Goal: Answer question/provide support

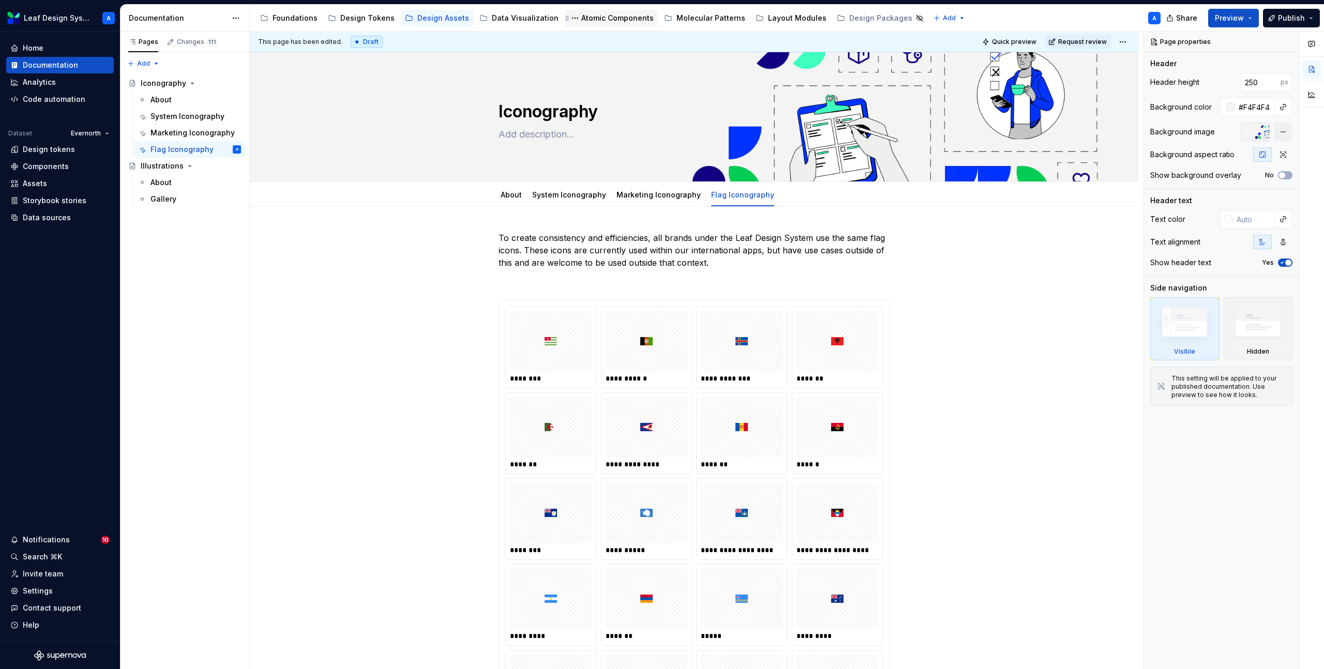
click at [597, 22] on div "Atomic Components" at bounding box center [618, 18] width 72 height 10
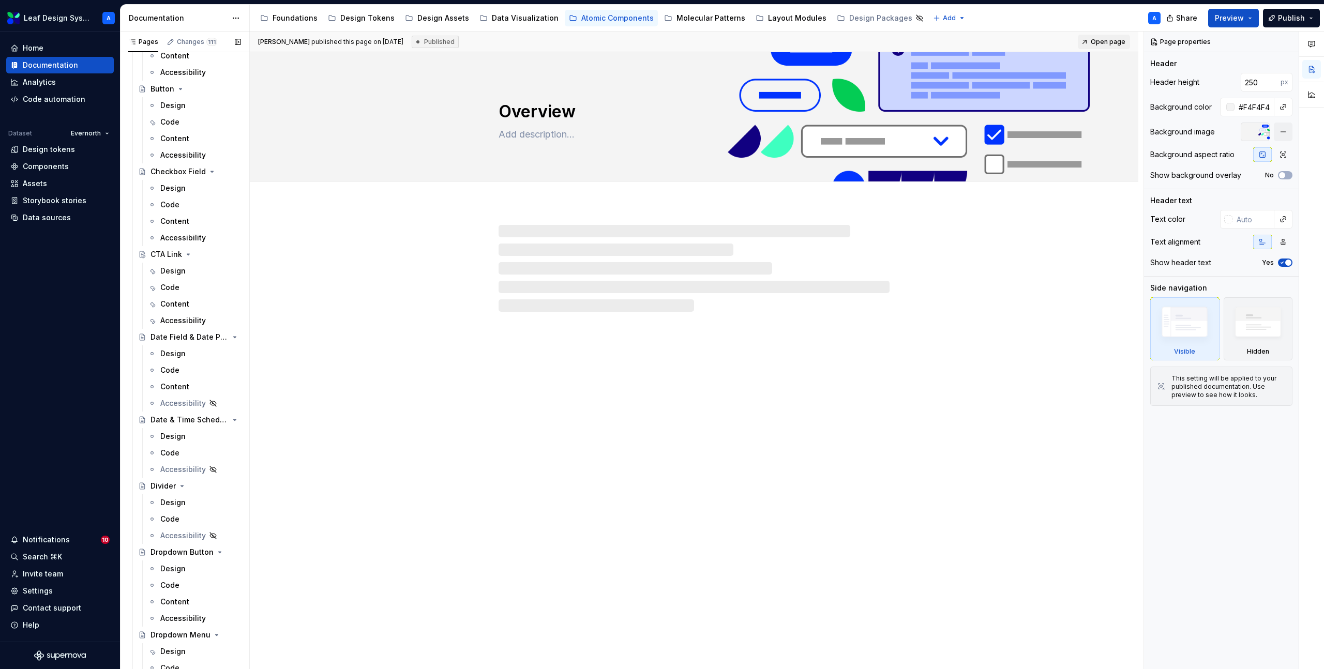
scroll to position [446, 0]
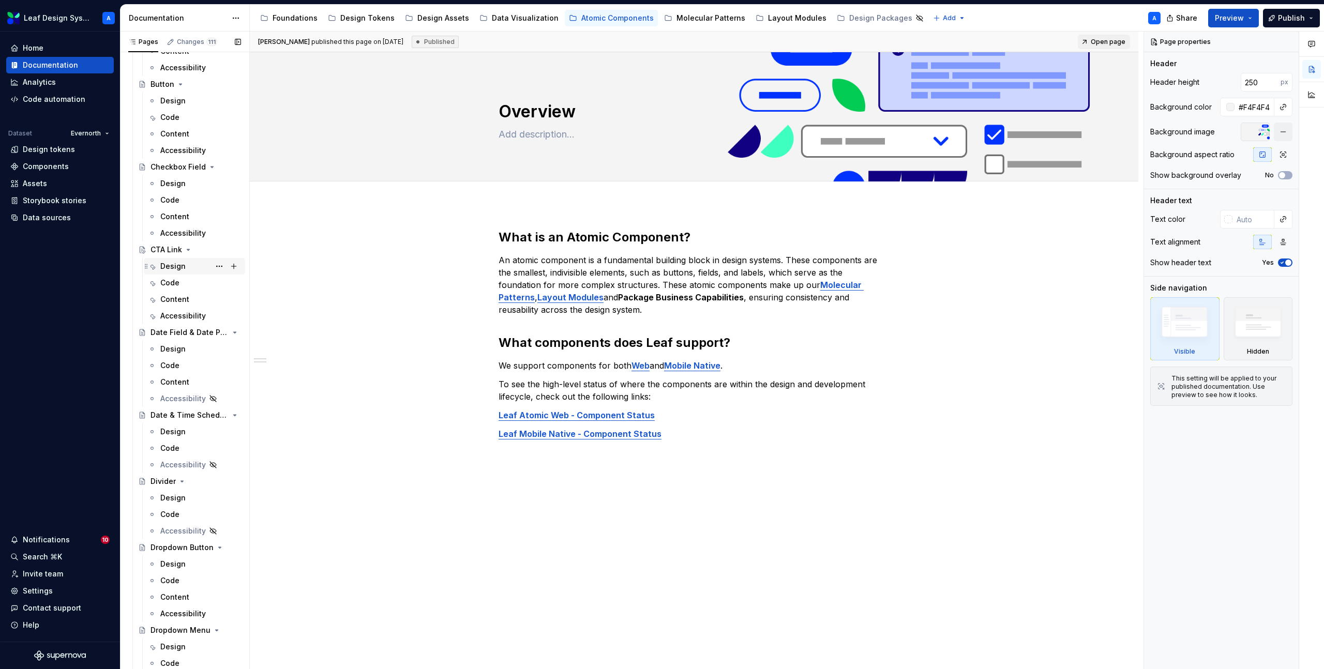
click at [174, 264] on div "Design" at bounding box center [172, 266] width 25 height 10
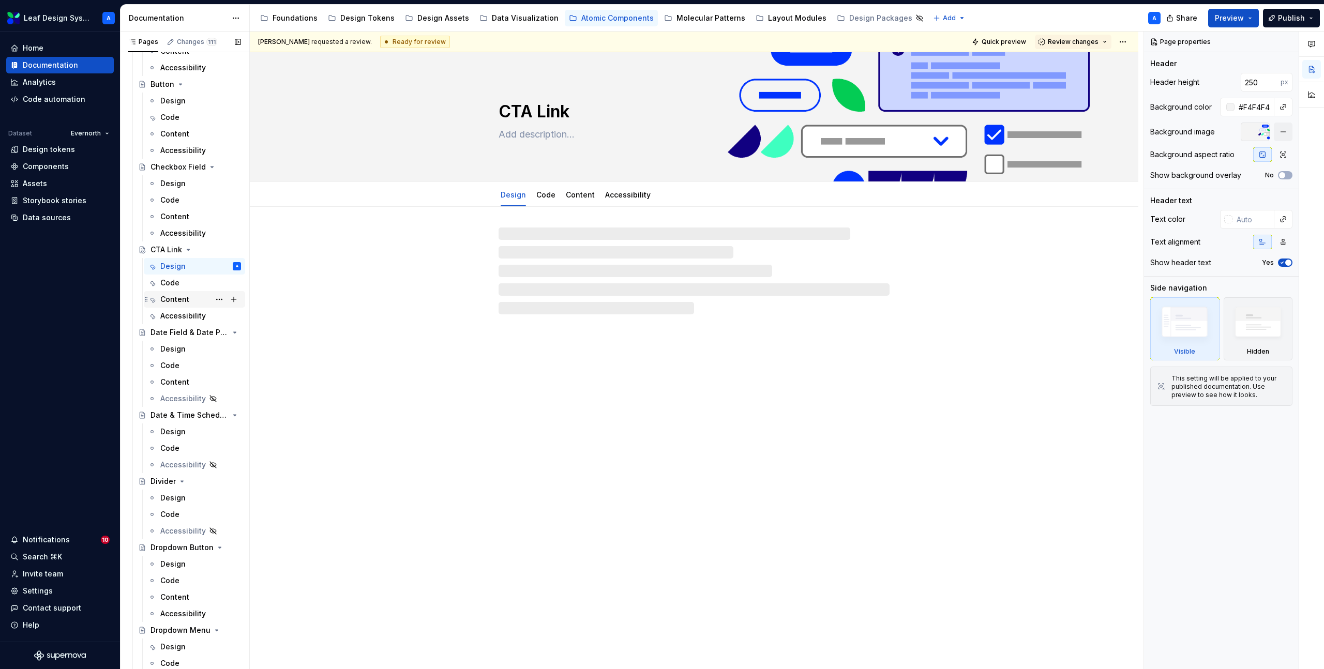
click at [180, 299] on div "Content" at bounding box center [174, 299] width 29 height 10
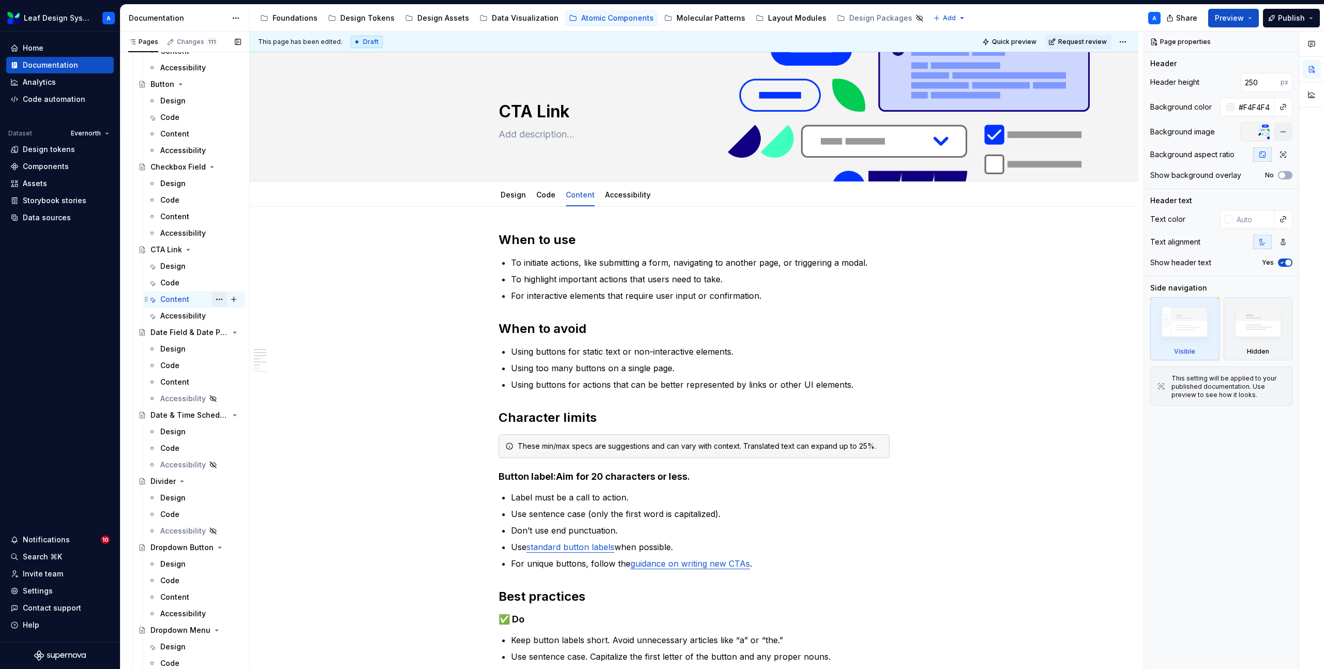
click at [219, 300] on button "Page tree" at bounding box center [219, 299] width 14 height 14
click at [241, 354] on div "Hide tab" at bounding box center [281, 355] width 101 height 10
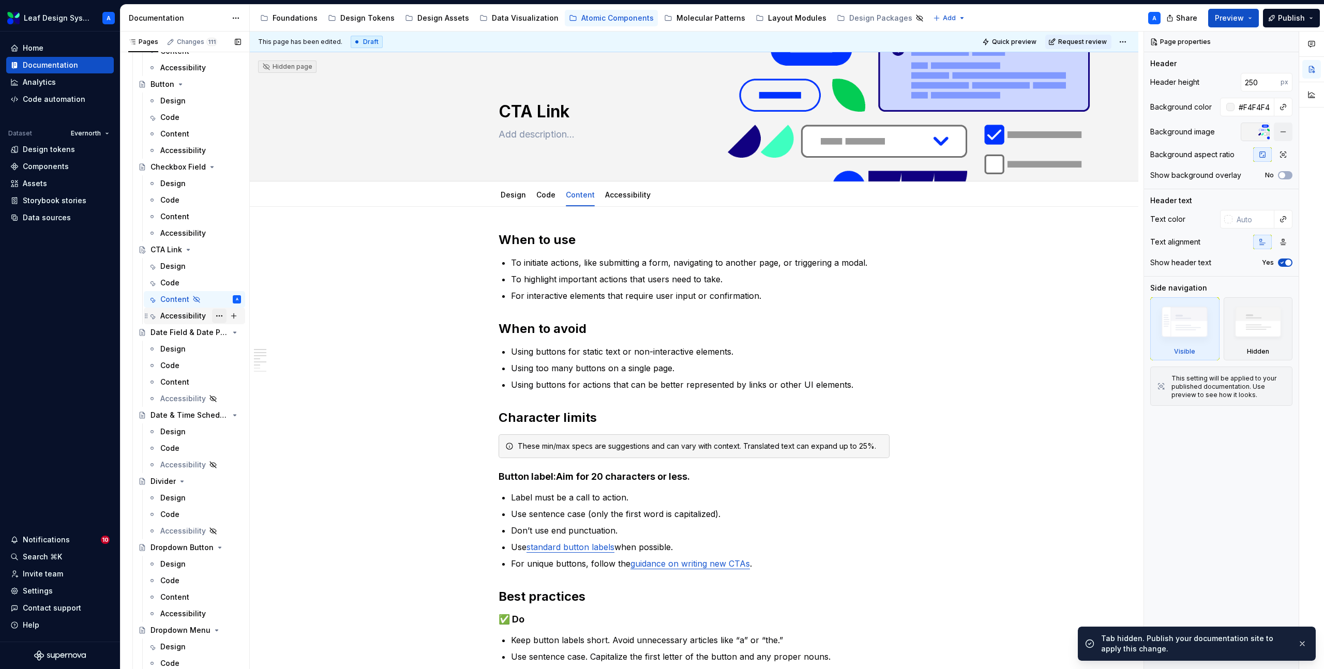
click at [220, 317] on button "Page tree" at bounding box center [219, 316] width 14 height 14
drag, startPoint x: 254, startPoint y: 370, endPoint x: 252, endPoint y: 362, distance: 8.9
click at [254, 370] on div "Hide tab" at bounding box center [281, 372] width 101 height 10
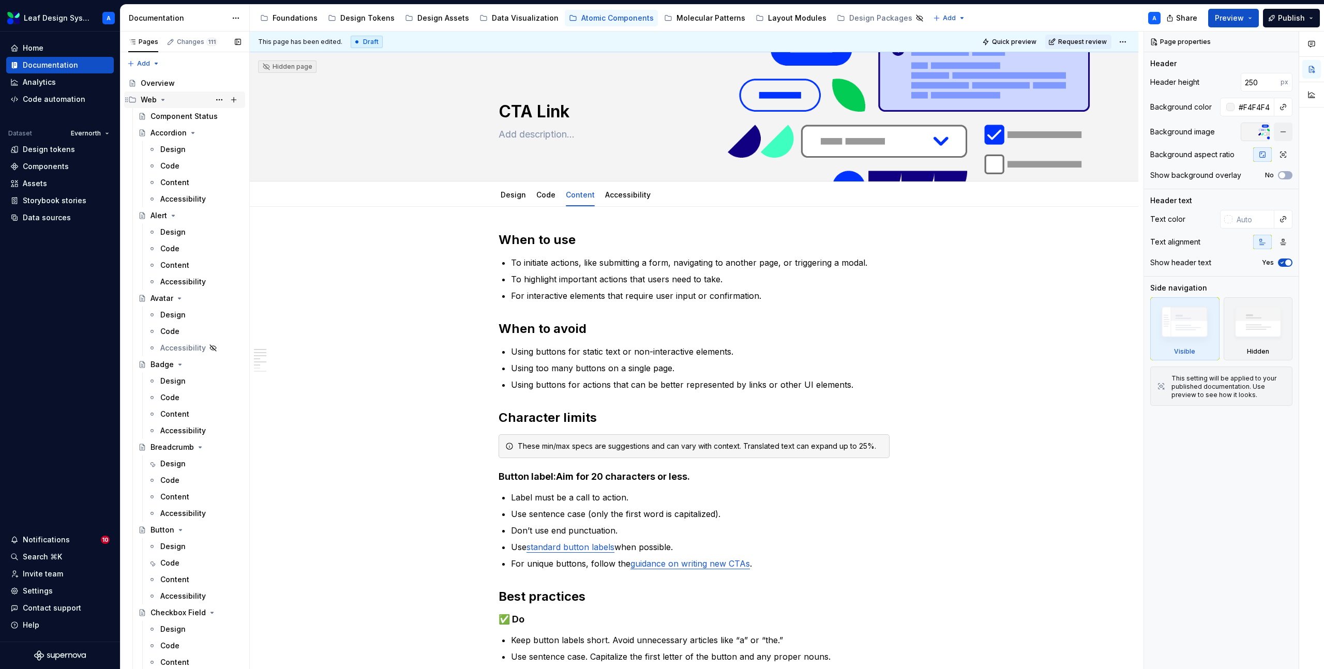
click at [165, 100] on icon "Page tree" at bounding box center [163, 100] width 8 height 8
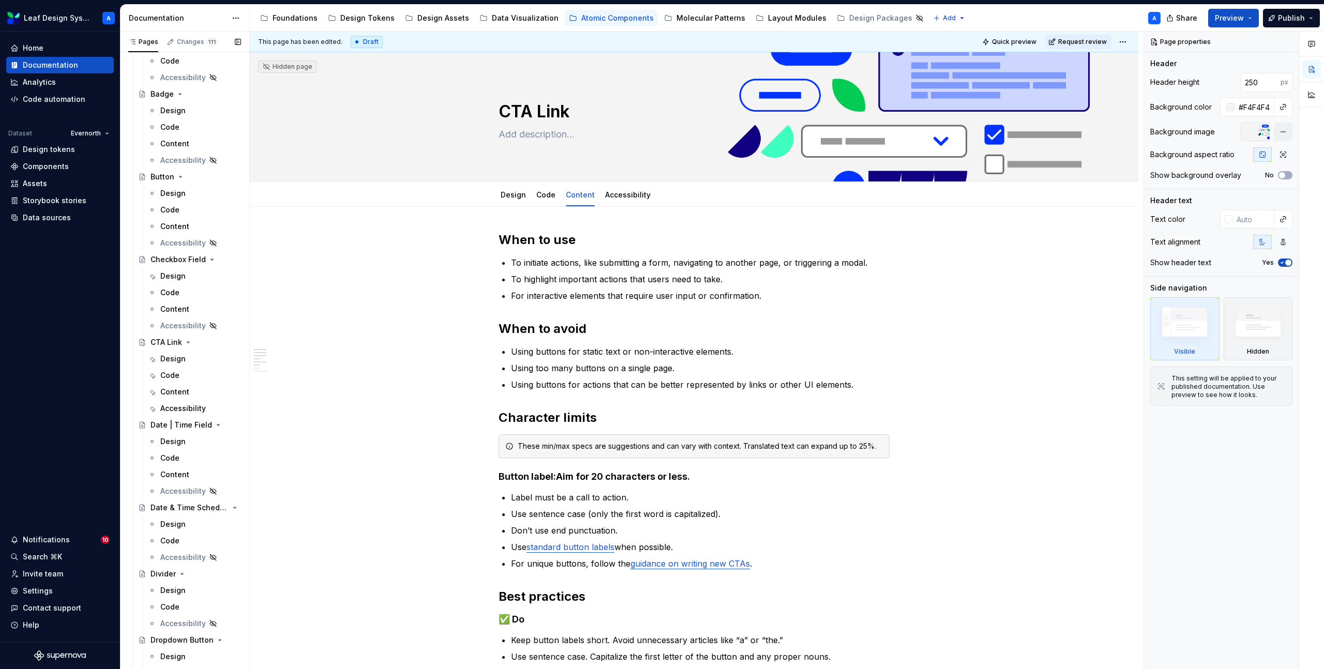
scroll to position [308, 0]
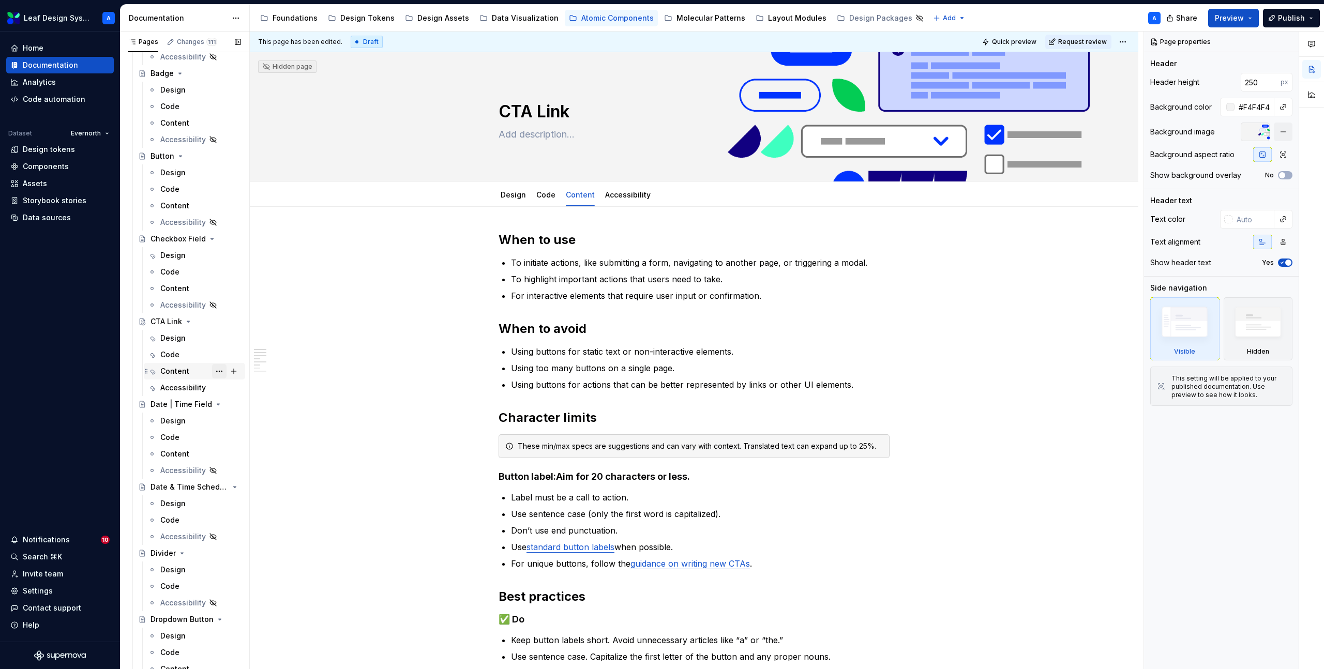
click at [219, 371] on button "Page tree" at bounding box center [219, 371] width 14 height 14
click at [244, 430] on div "Hide tab" at bounding box center [281, 427] width 101 height 10
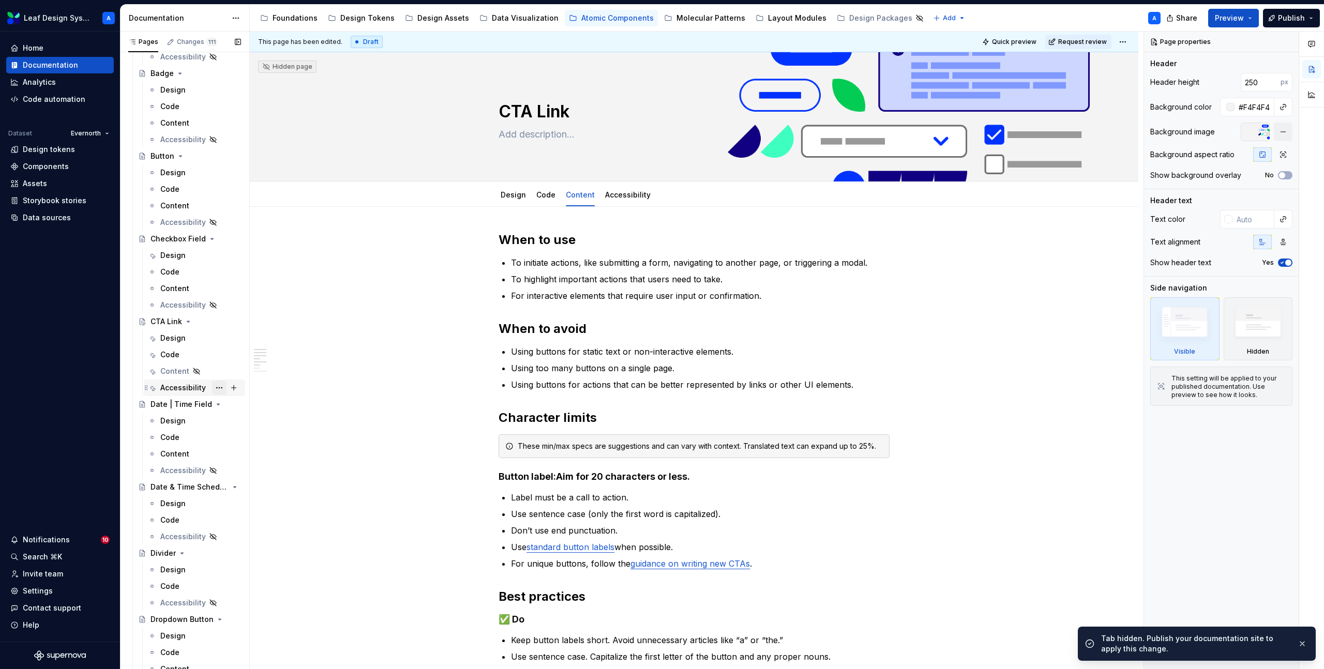
click at [221, 390] on button "Page tree" at bounding box center [219, 388] width 14 height 14
click at [246, 440] on div "Hide tab" at bounding box center [281, 444] width 101 height 10
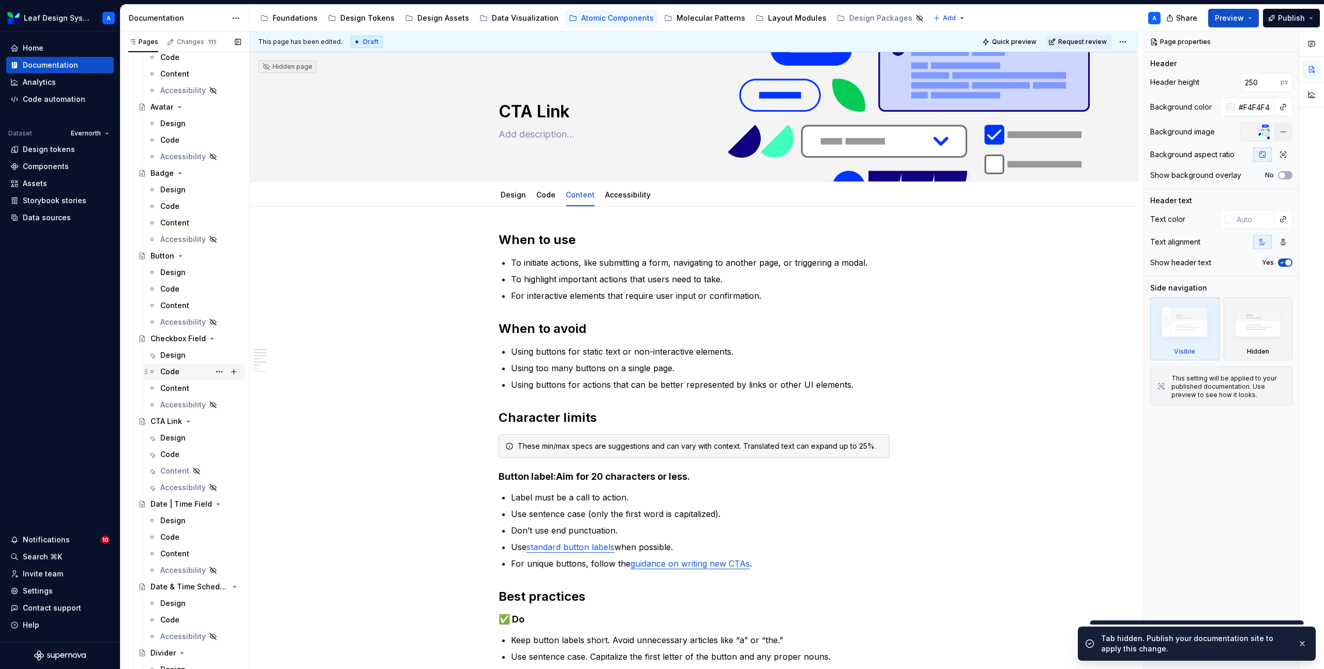
scroll to position [0, 0]
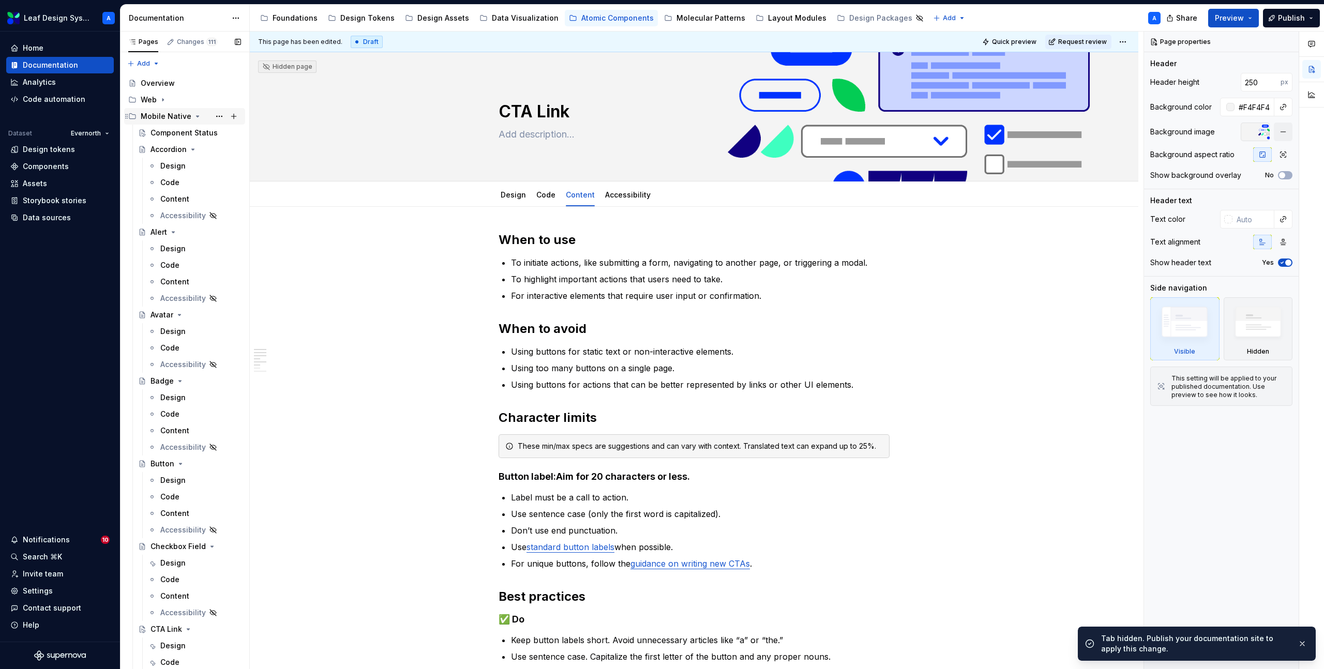
click at [195, 115] on icon "Page tree" at bounding box center [197, 116] width 8 height 8
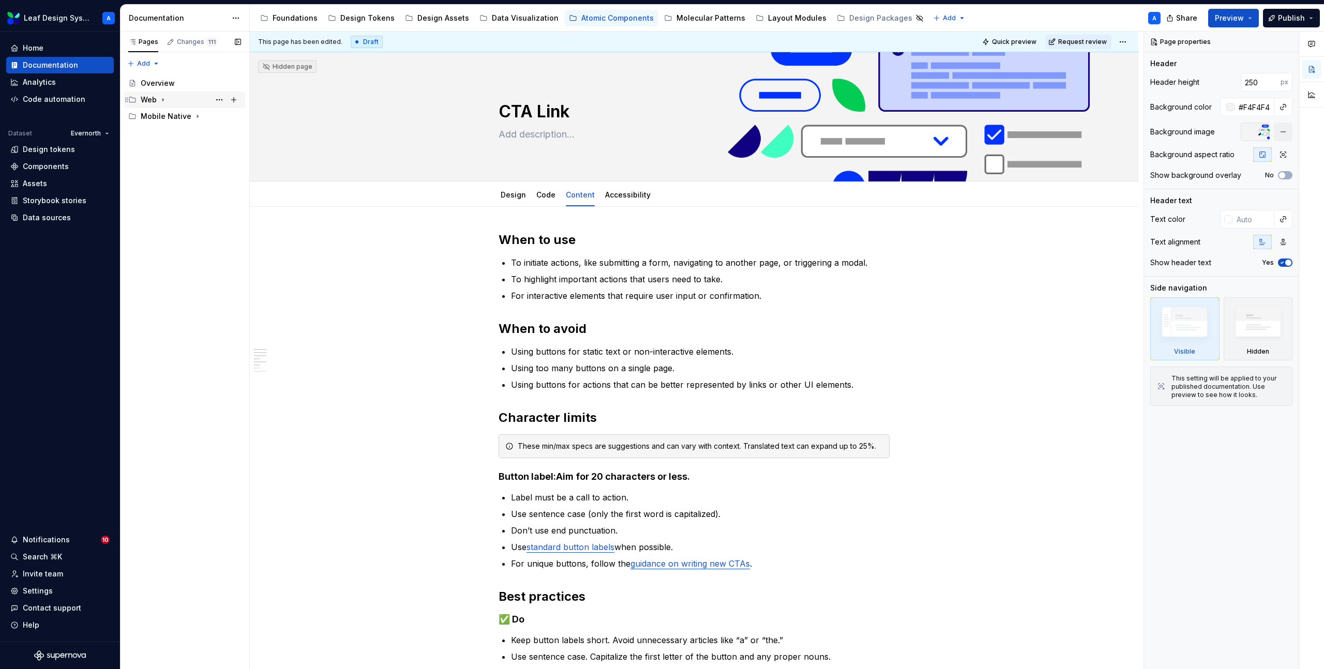
click at [163, 103] on icon "Page tree" at bounding box center [163, 100] width 8 height 8
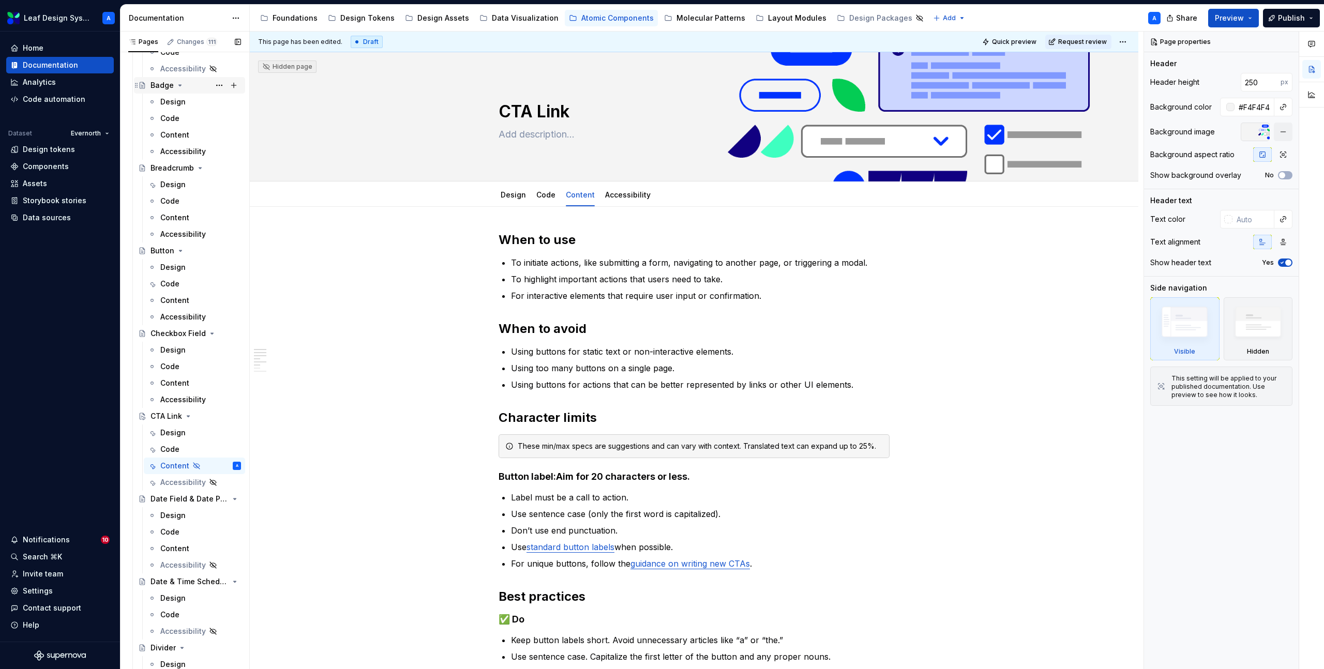
scroll to position [300, 0]
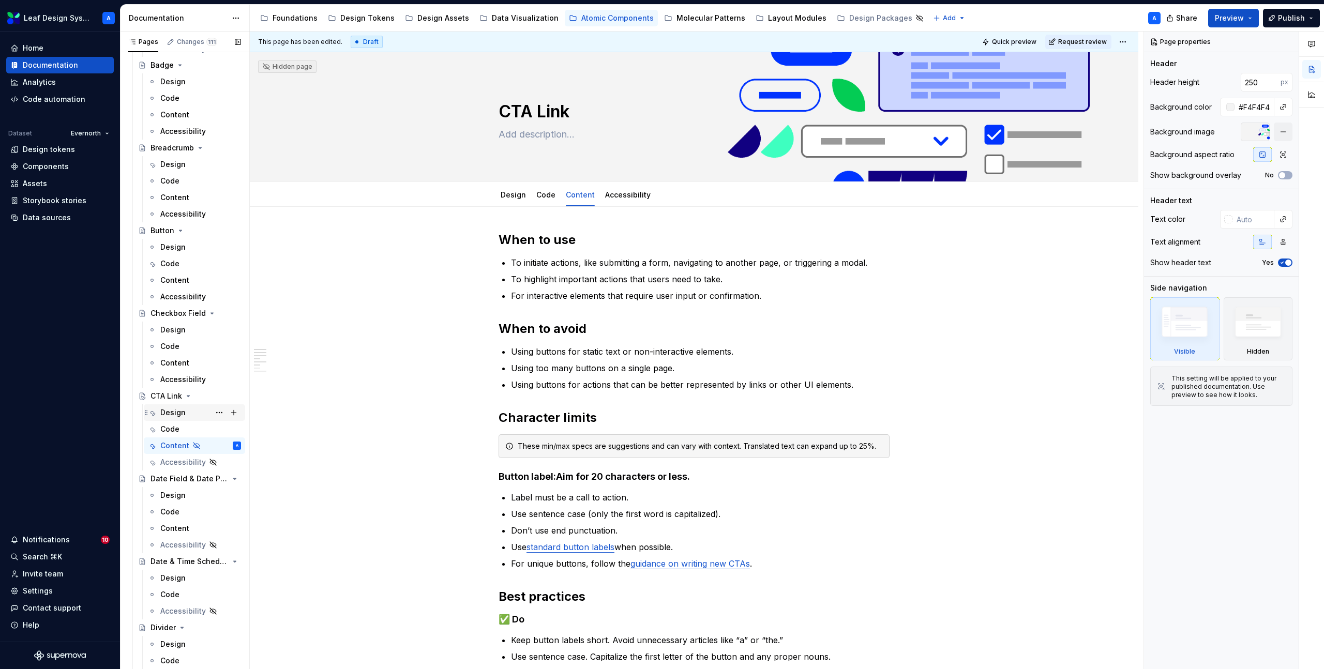
click at [175, 411] on div "Design" at bounding box center [172, 413] width 25 height 10
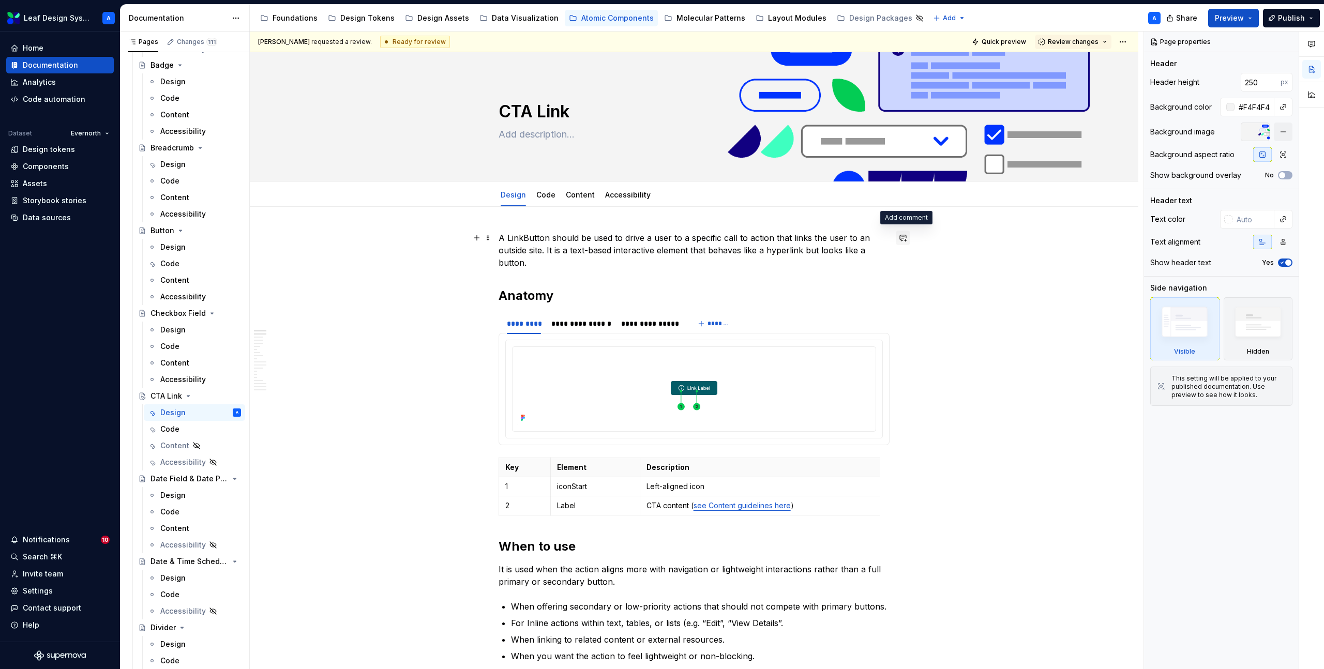
type textarea "*"
click at [904, 240] on button "button" at bounding box center [903, 238] width 14 height 14
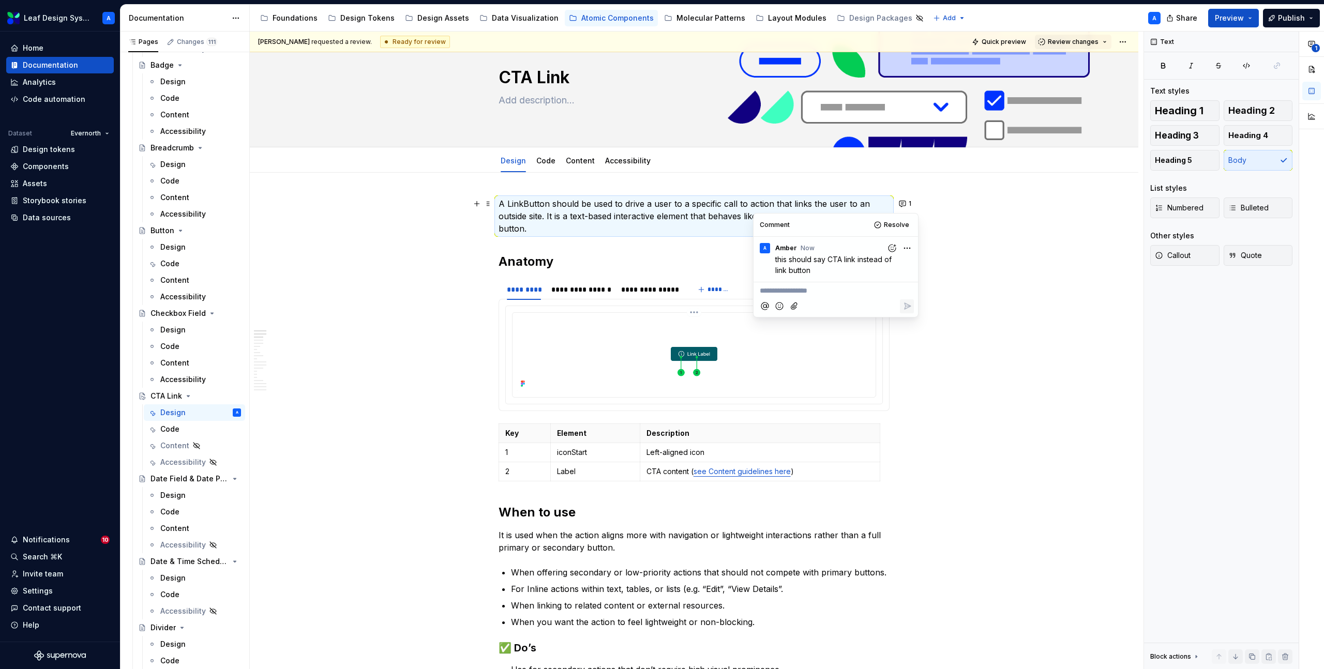
scroll to position [34, 0]
click at [585, 288] on div "**********" at bounding box center [582, 290] width 60 height 10
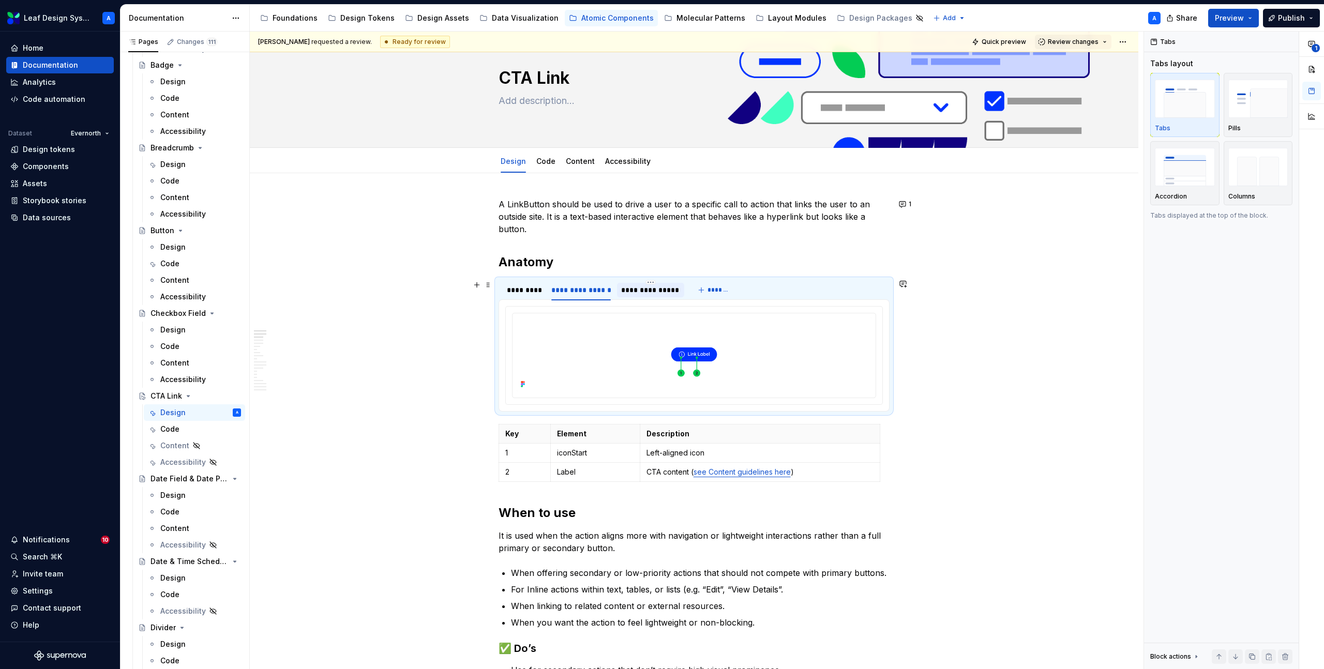
click at [651, 292] on div "**********" at bounding box center [650, 290] width 58 height 10
click at [538, 291] on div "*********" at bounding box center [524, 290] width 34 height 10
type textarea "*"
click at [910, 288] on button "button" at bounding box center [903, 284] width 14 height 14
click at [910, 280] on button "button" at bounding box center [903, 284] width 14 height 14
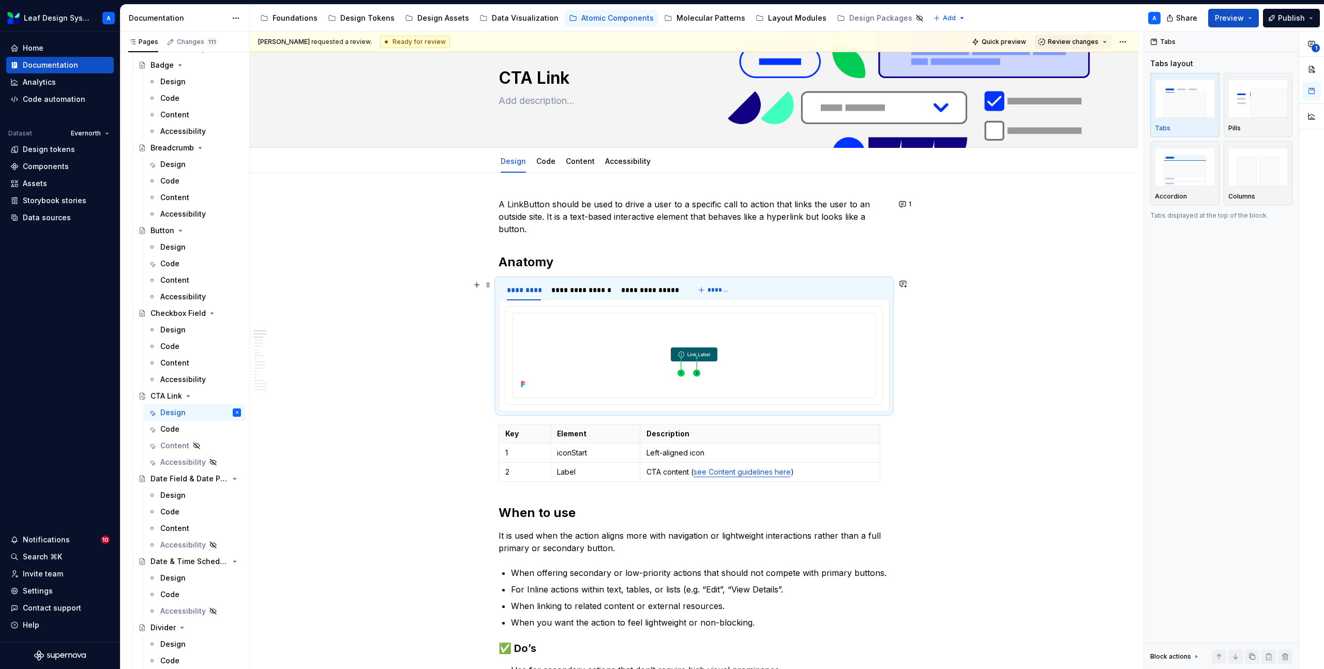
type textarea "*"
click at [905, 285] on button "button" at bounding box center [903, 284] width 14 height 14
click at [906, 279] on button "button" at bounding box center [903, 284] width 14 height 14
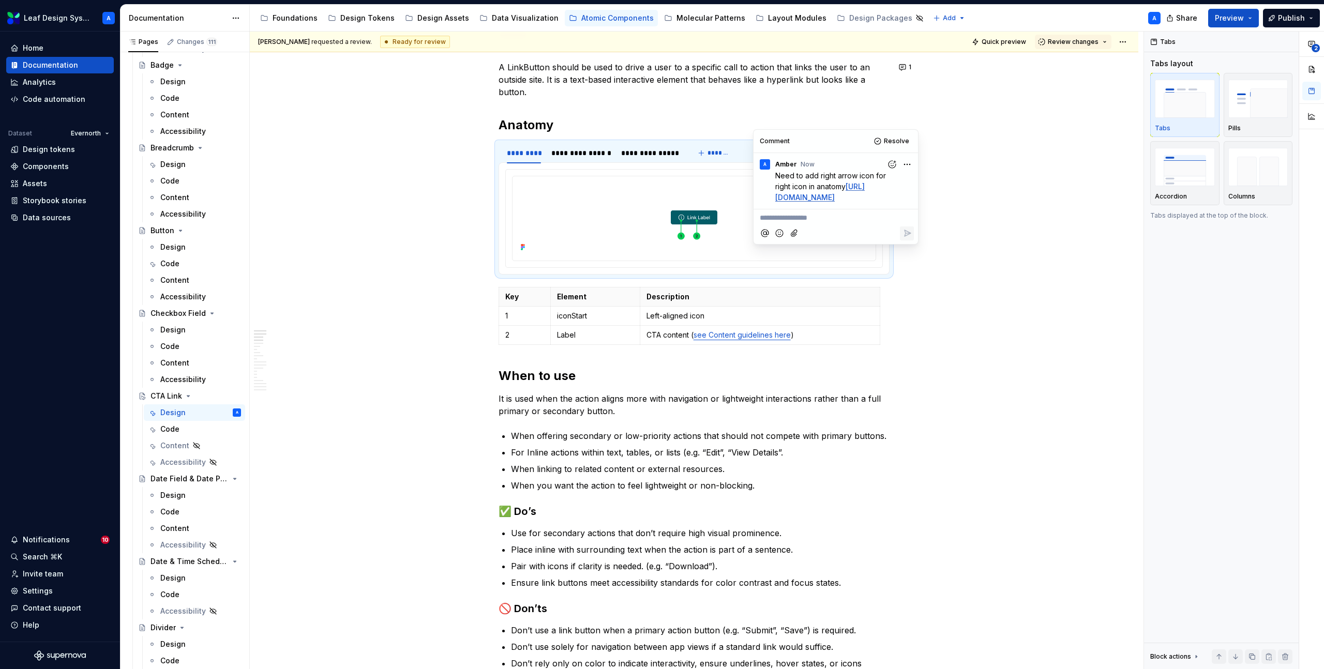
scroll to position [226, 0]
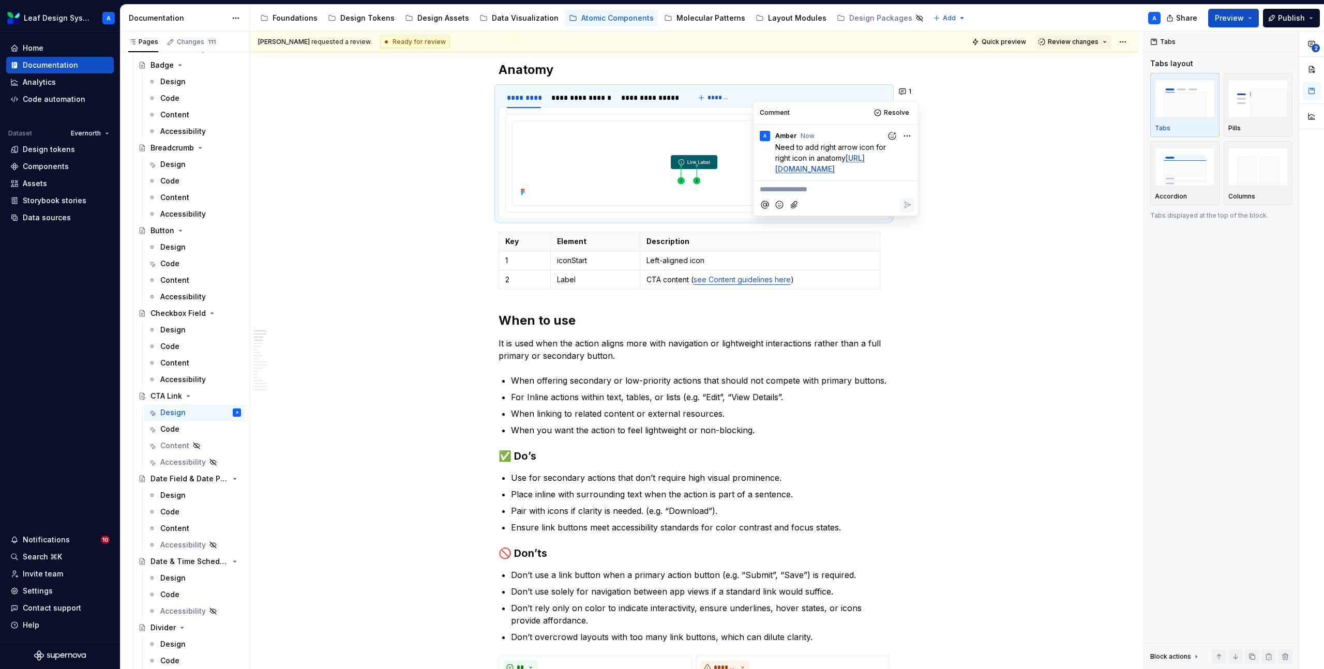
type textarea "*"
click at [884, 345] on p "It is used when the action aligns more with navigation or lightweight interacti…" at bounding box center [694, 349] width 391 height 25
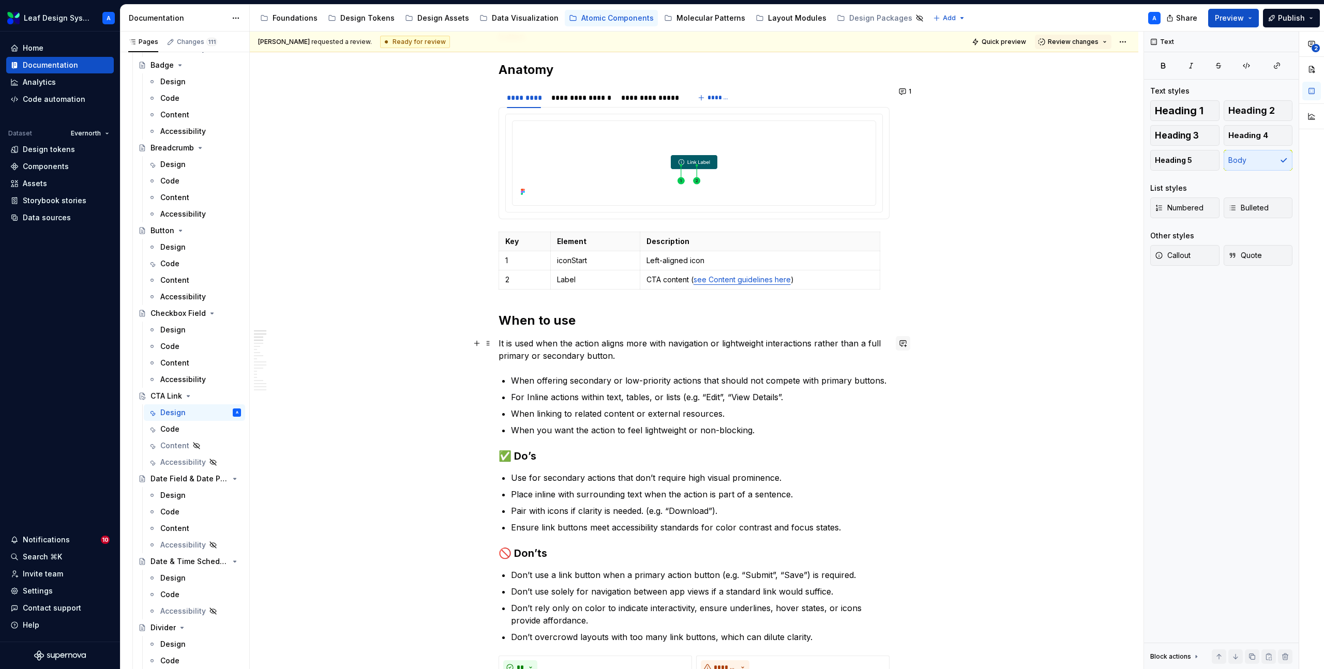
click at [904, 346] on button "button" at bounding box center [903, 343] width 14 height 14
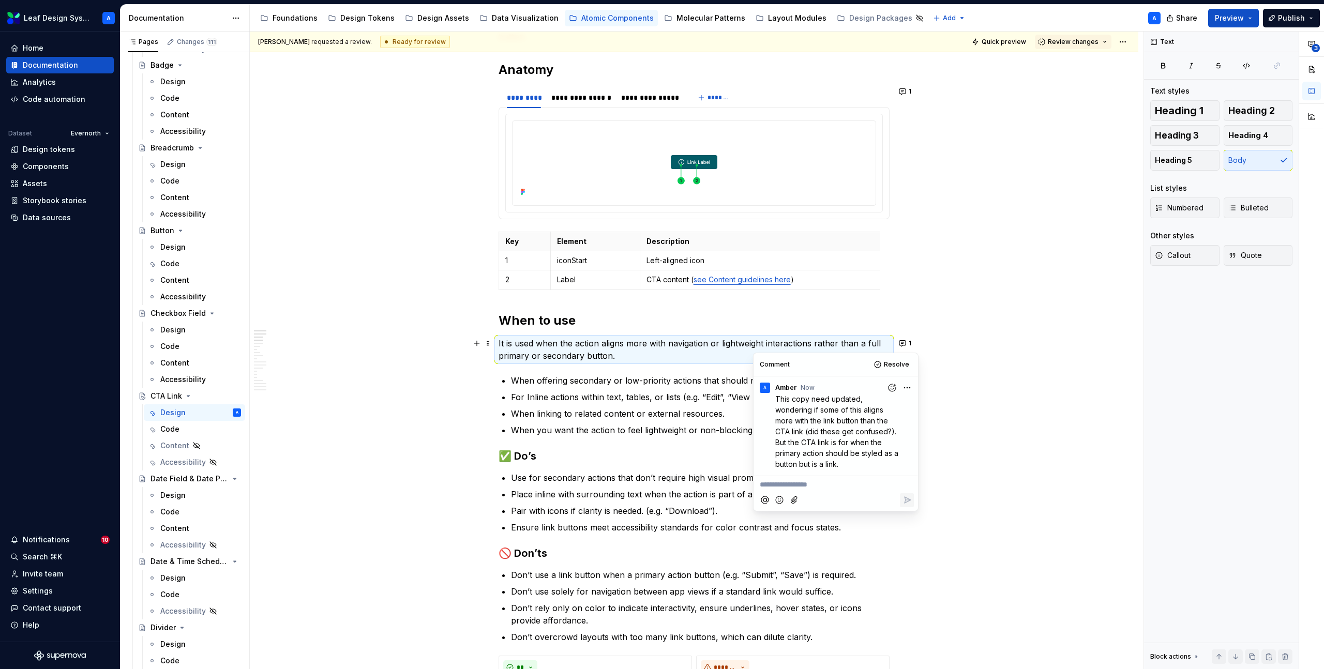
click at [652, 484] on ul "Use for secondary actions that don’t require high visual prominence. Place inli…" at bounding box center [700, 503] width 379 height 62
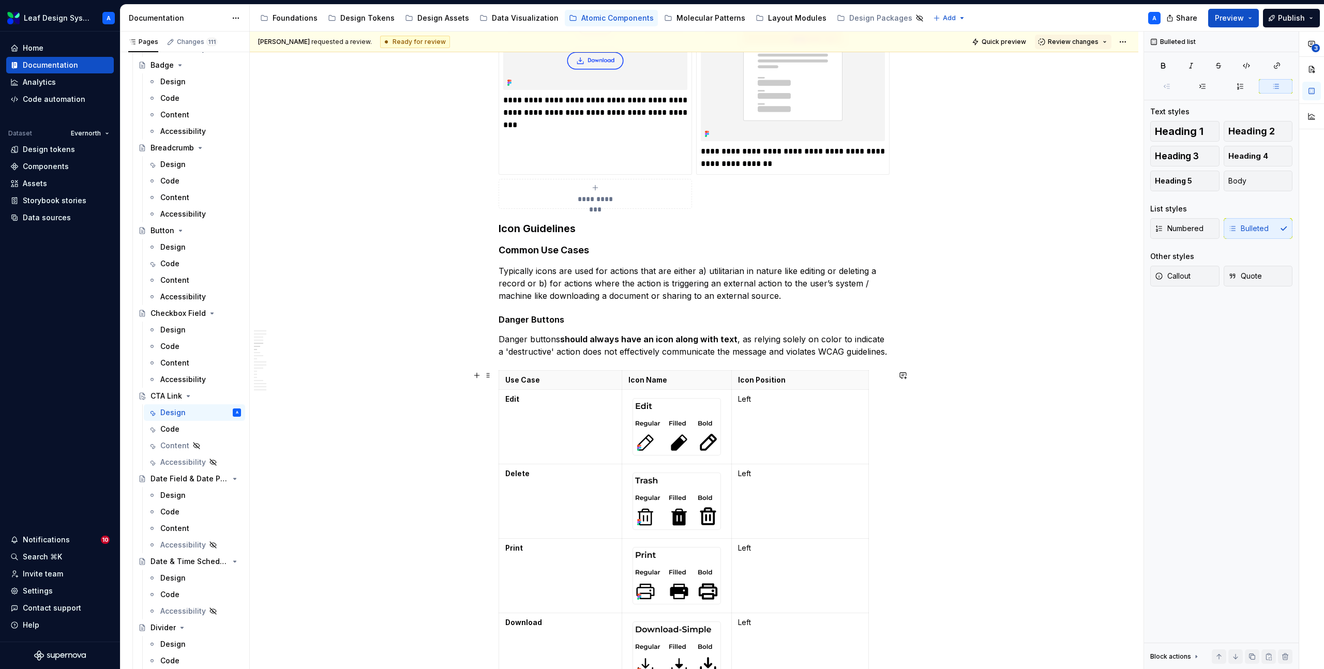
scroll to position [833, 0]
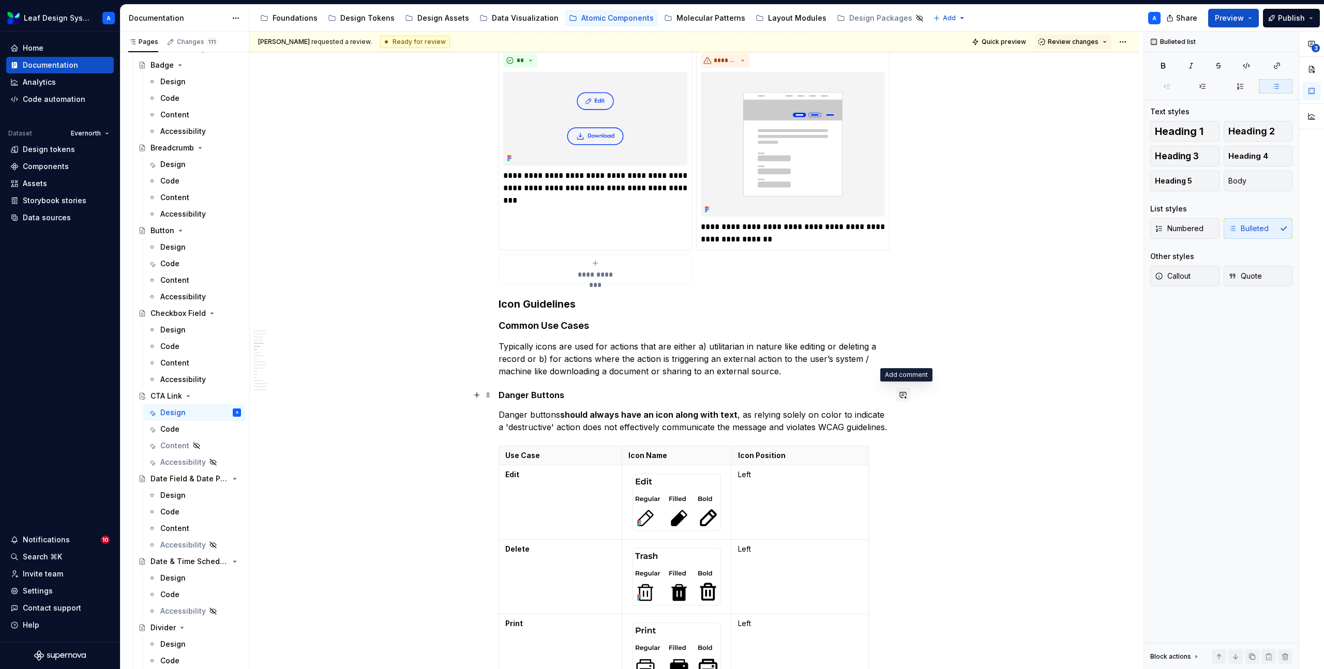
click at [910, 395] on button "button" at bounding box center [903, 395] width 14 height 14
type textarea "*"
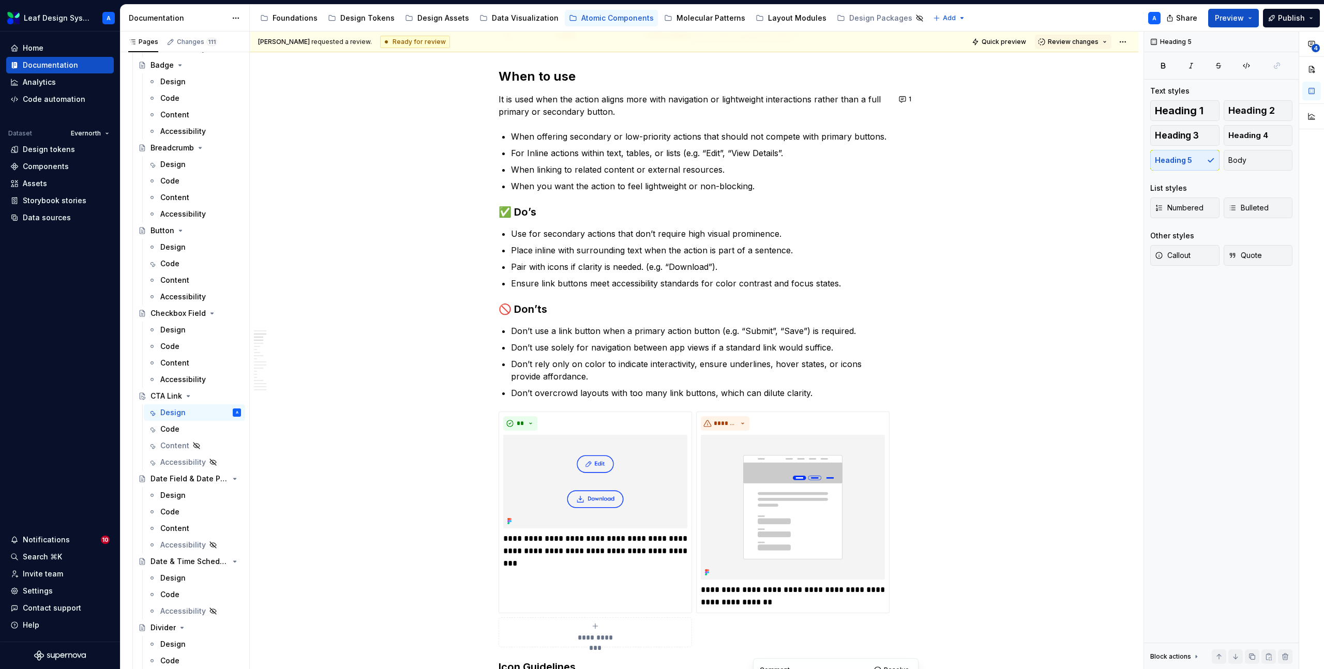
scroll to position [451, 0]
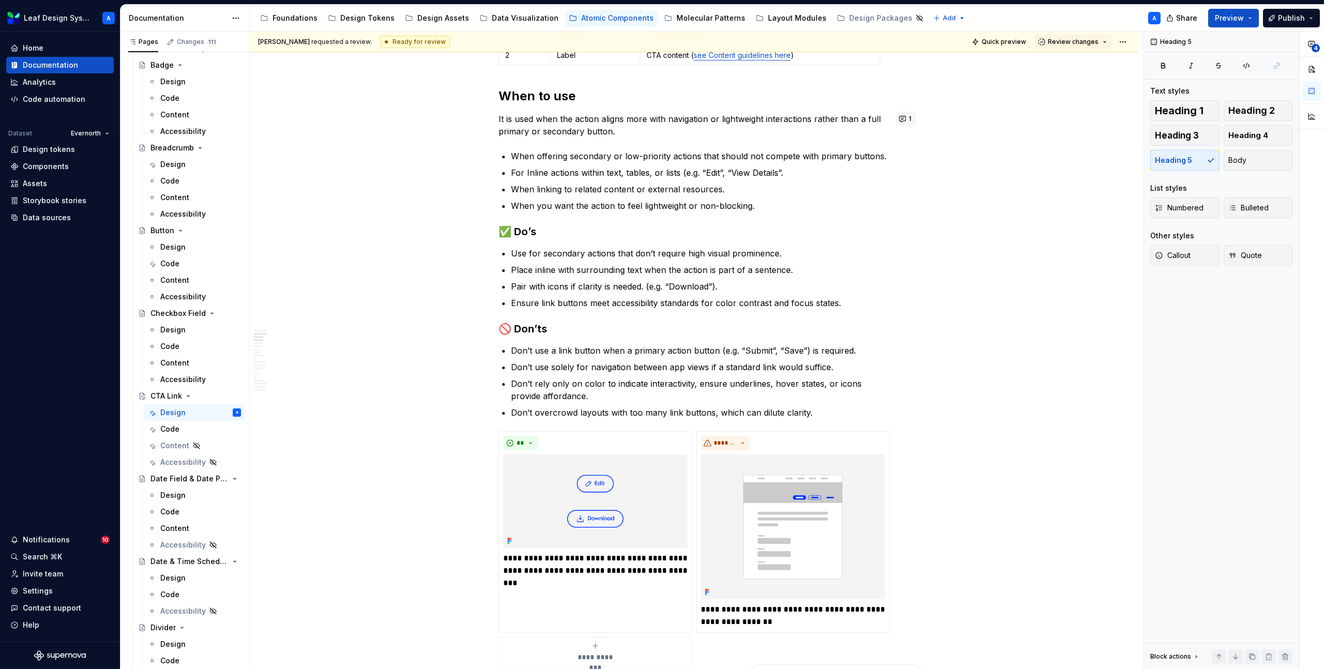
click at [911, 121] on span "1" at bounding box center [910, 119] width 3 height 8
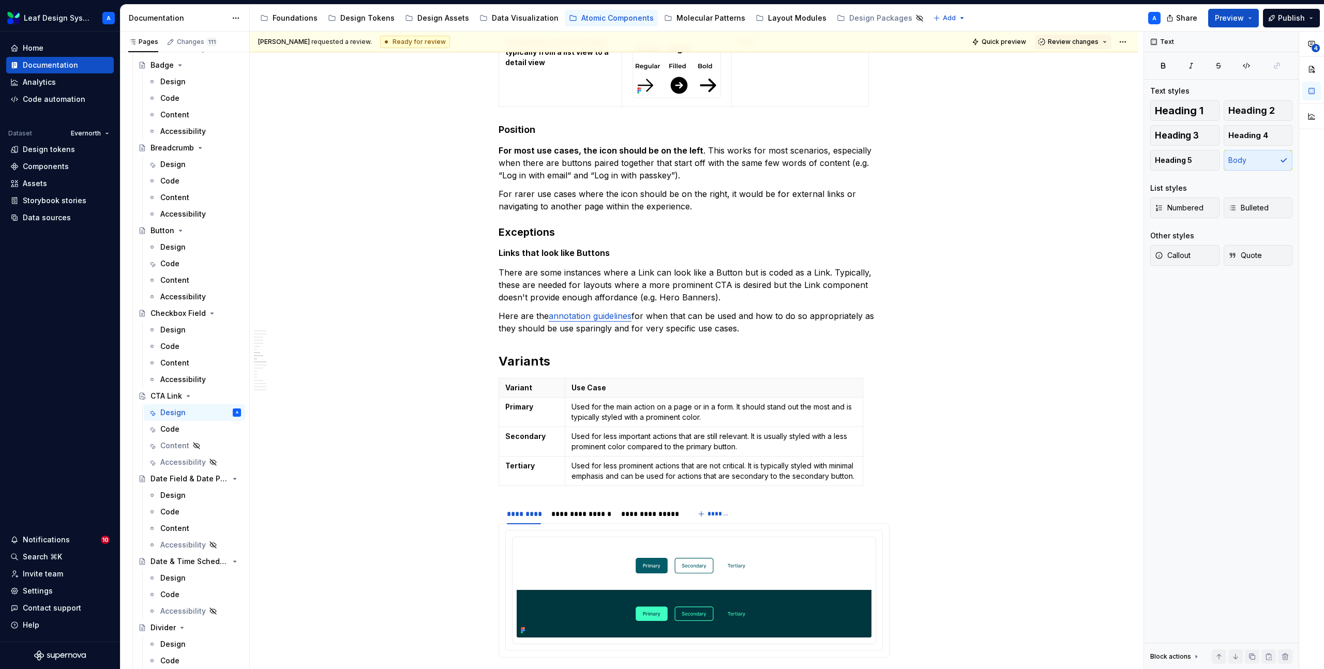
scroll to position [1938, 0]
click at [876, 284] on p "There are some instances where a Link can look like a Button but is coded as a …" at bounding box center [694, 284] width 391 height 37
click at [906, 272] on button "button" at bounding box center [903, 272] width 14 height 14
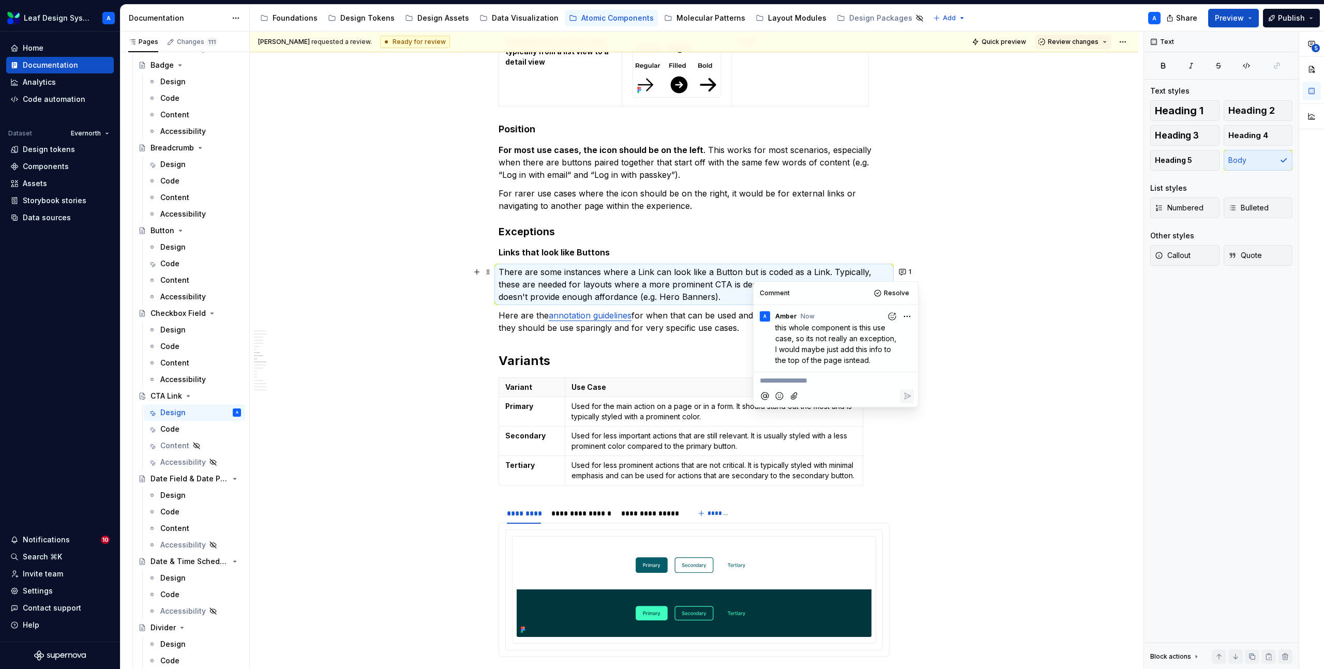
click at [927, 487] on div "**********" at bounding box center [694, 679] width 889 height 4821
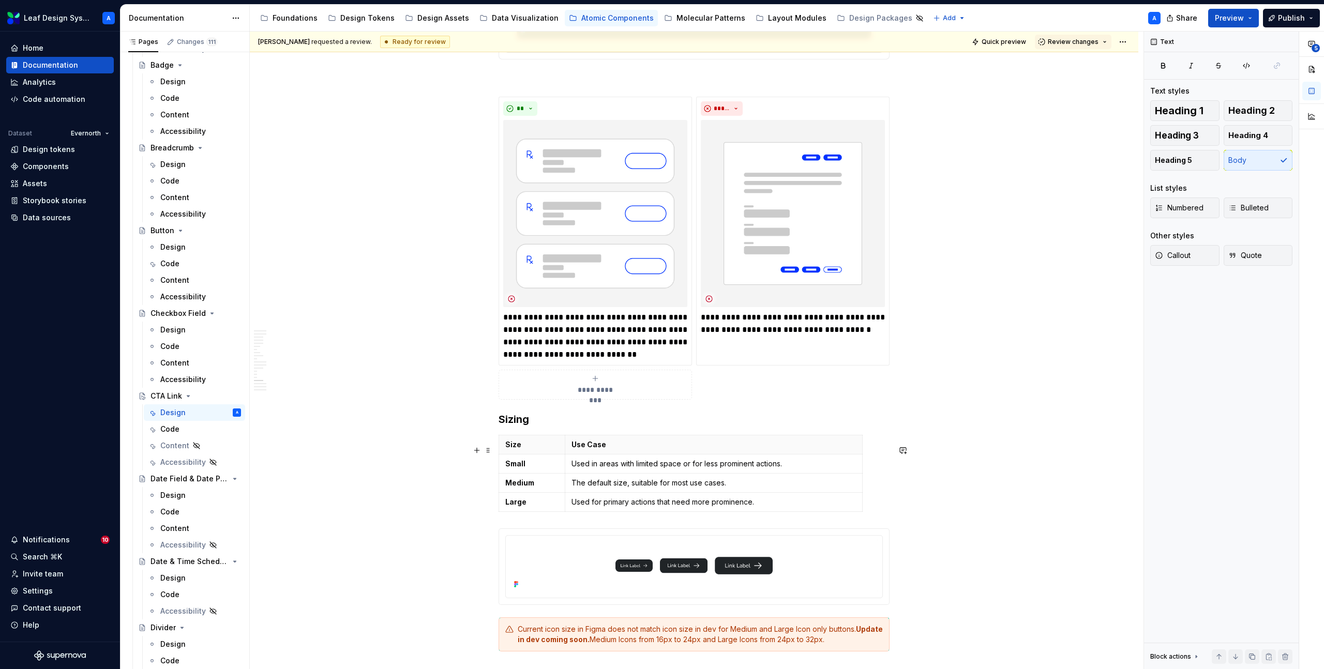
scroll to position [3260, 0]
click at [909, 113] on button "button" at bounding box center [903, 112] width 14 height 14
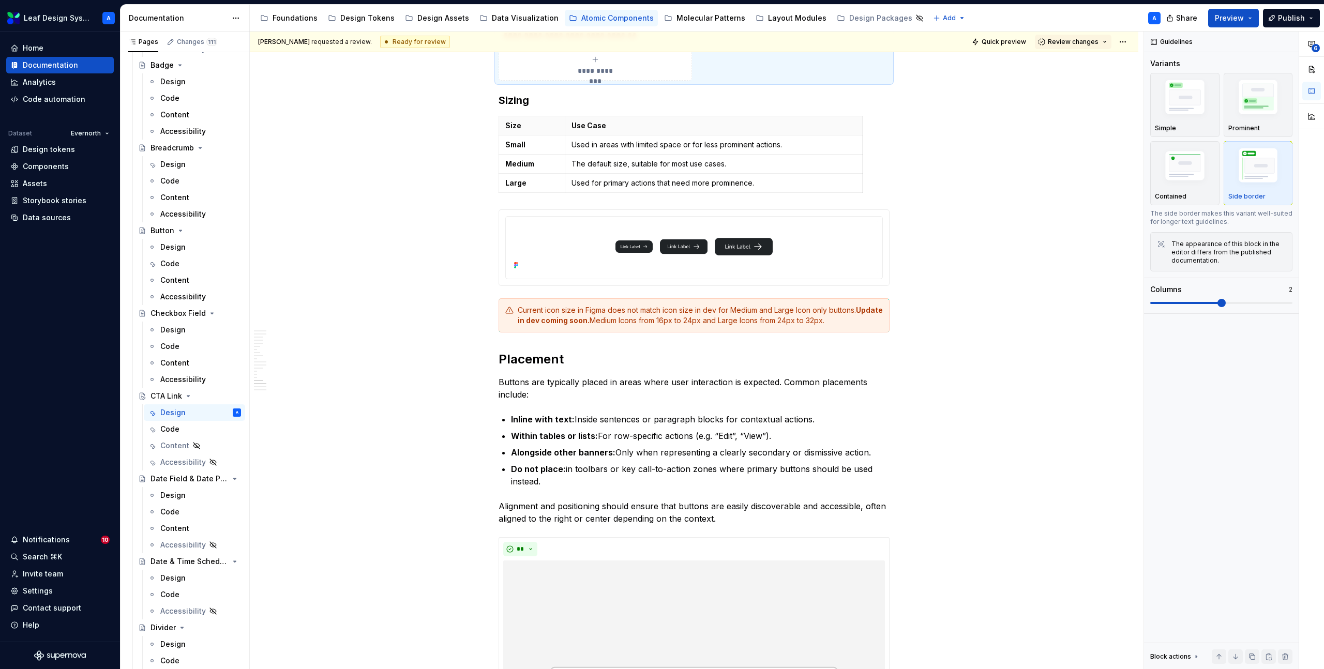
scroll to position [3552, 0]
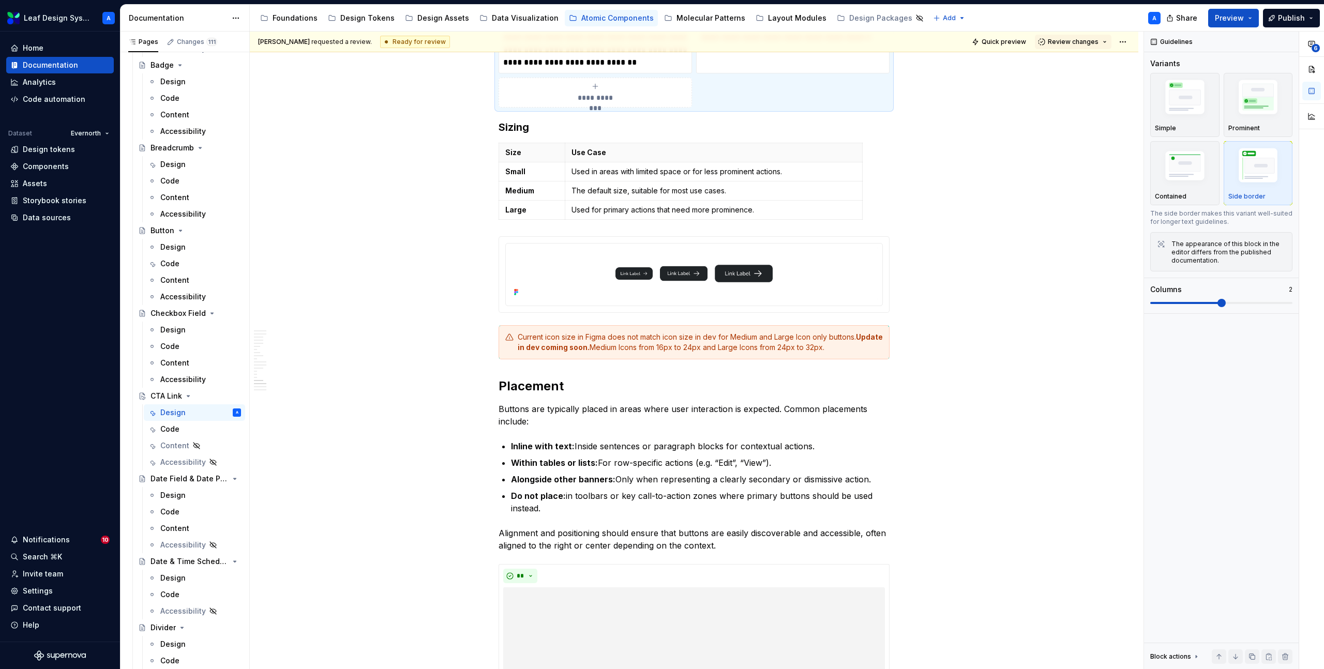
click at [888, 165] on div "Size Use Case Small Used in areas with limited space or for less prominent acti…" at bounding box center [694, 183] width 391 height 81
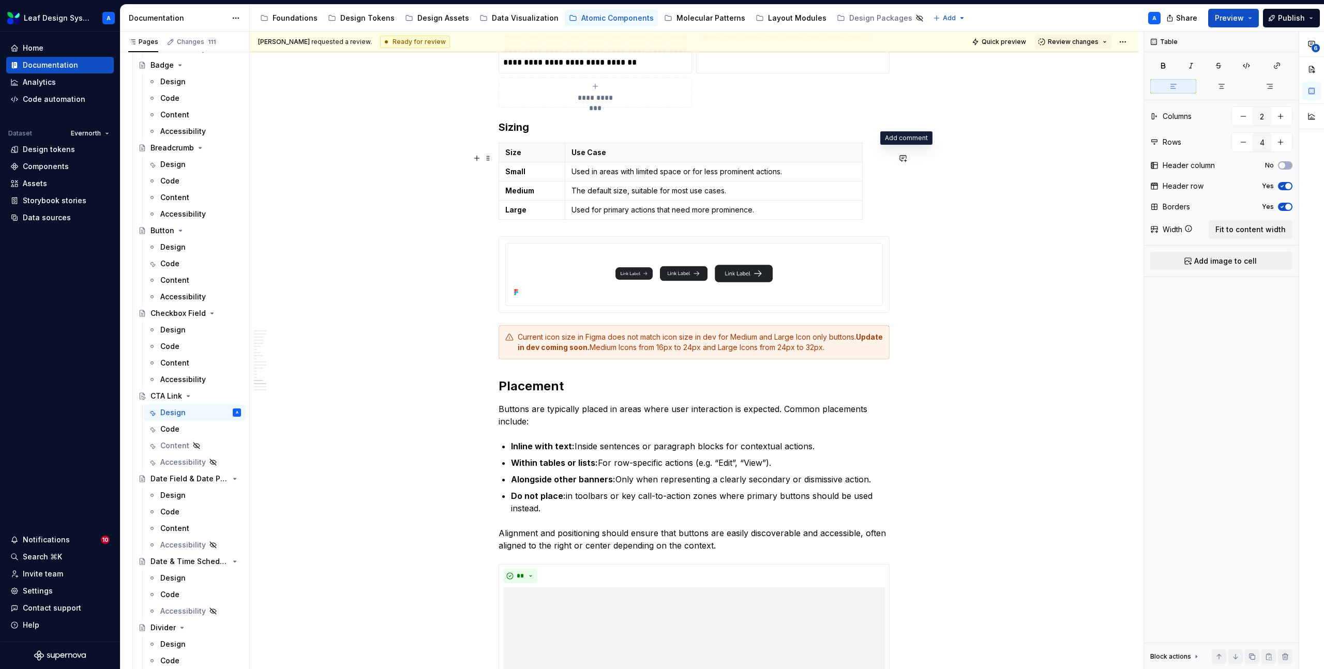
click at [905, 156] on button "button" at bounding box center [903, 158] width 14 height 14
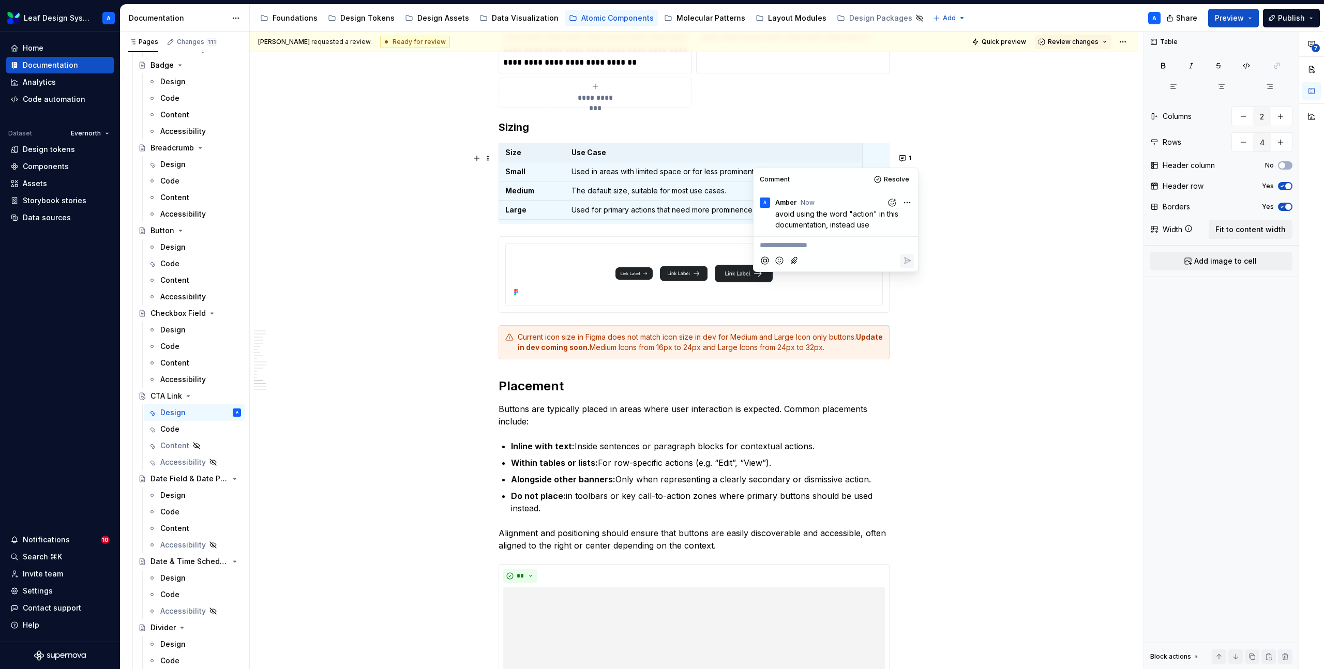
click at [907, 203] on html "Leaf Design System A Home Documentation Analytics Code automation Dataset Evern…" at bounding box center [662, 334] width 1324 height 669
click at [890, 218] on span "Edit comment" at bounding box center [874, 222] width 49 height 10
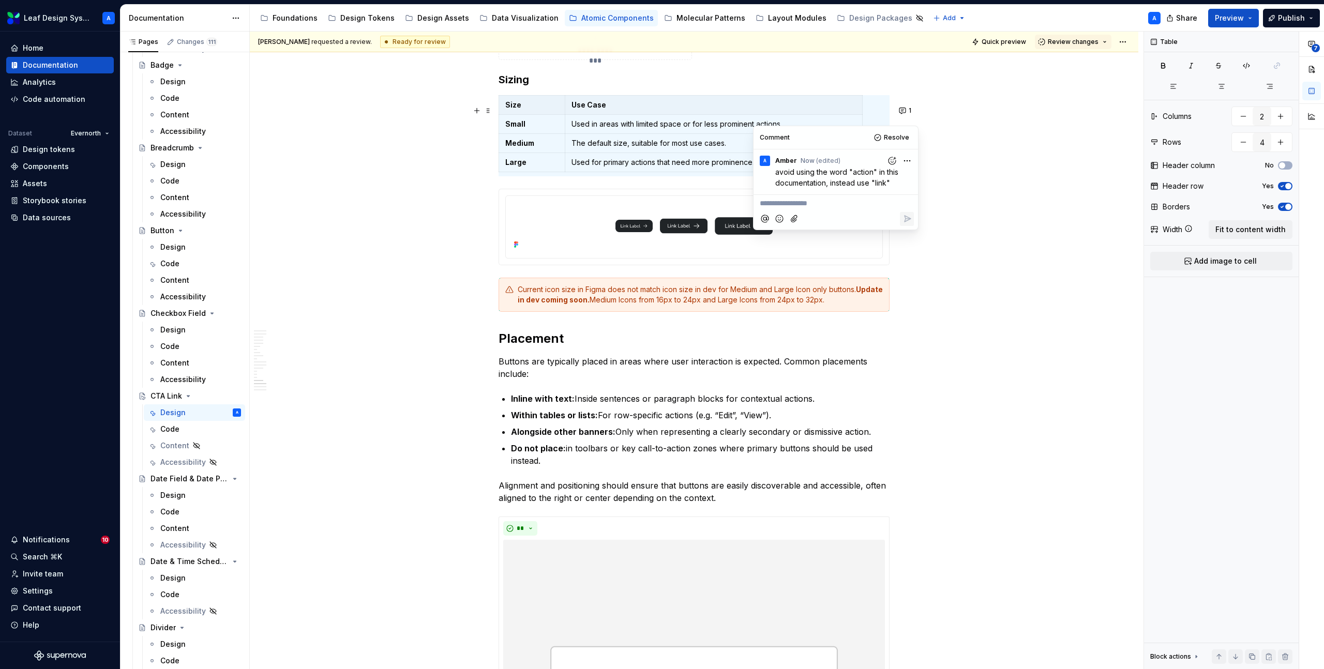
scroll to position [3584, 0]
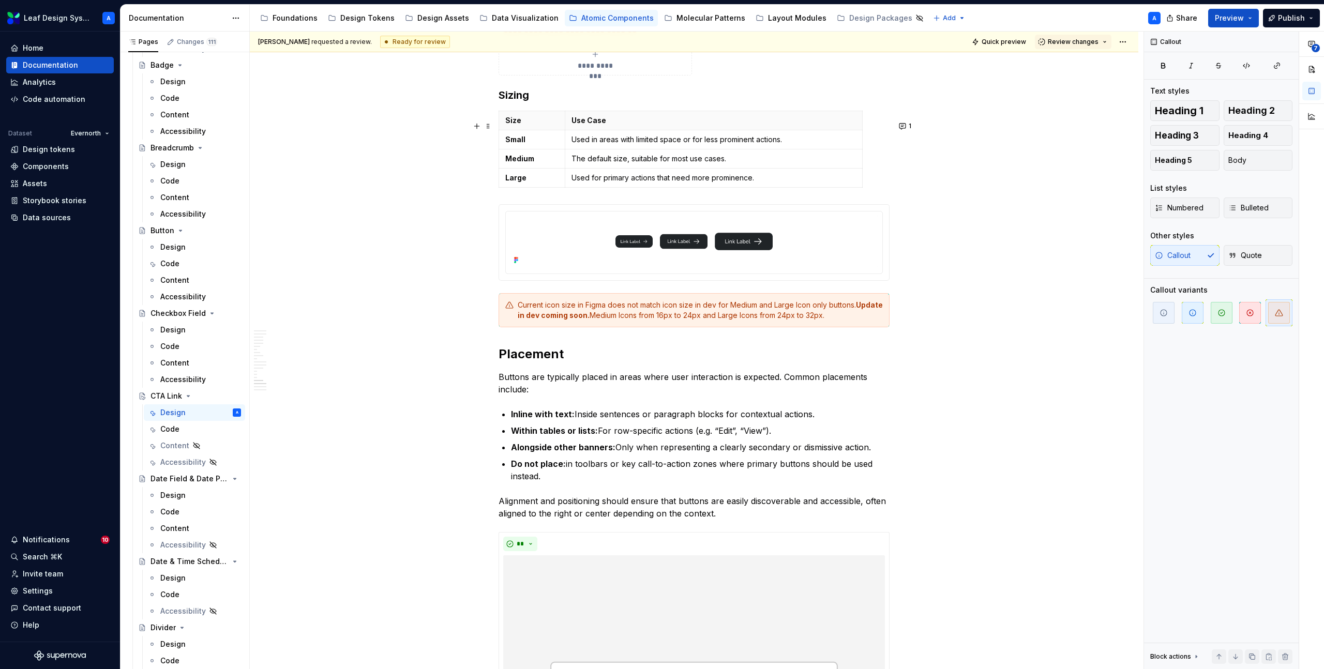
click at [885, 308] on div "Current icon size in Figma does not match icon size in dev for Medium and Large…" at bounding box center [694, 310] width 391 height 34
click at [907, 309] on button "button" at bounding box center [903, 309] width 14 height 14
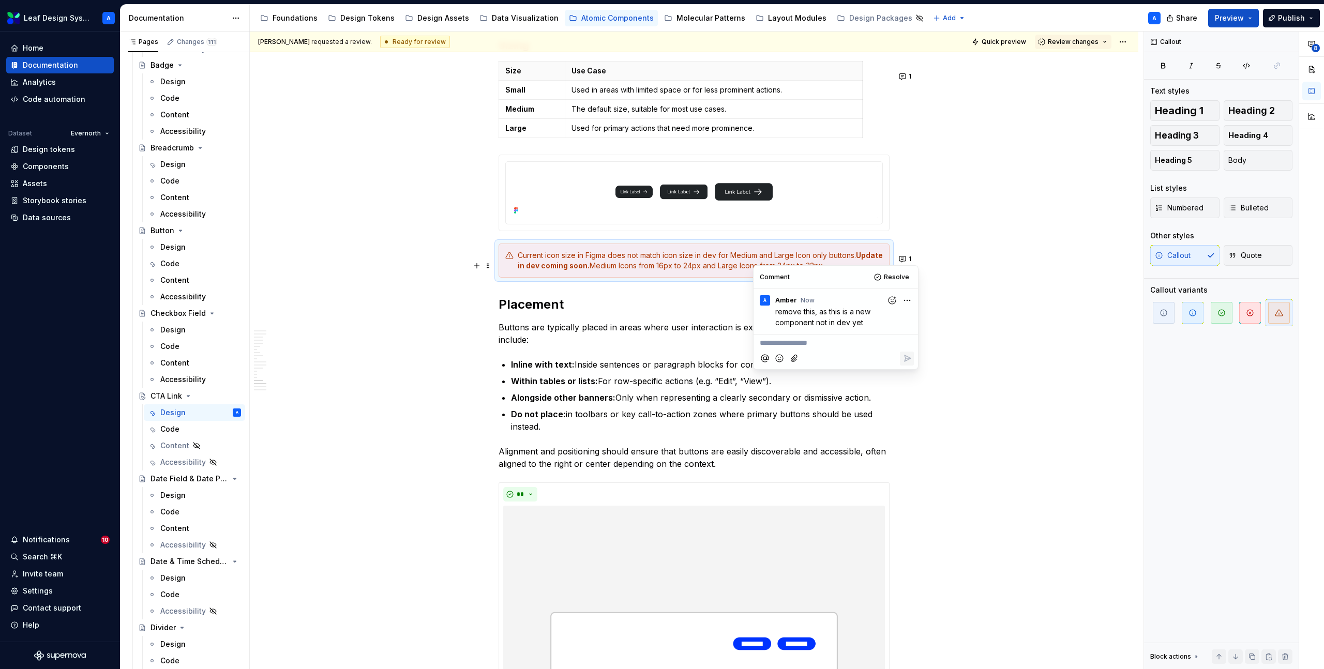
scroll to position [3642, 0]
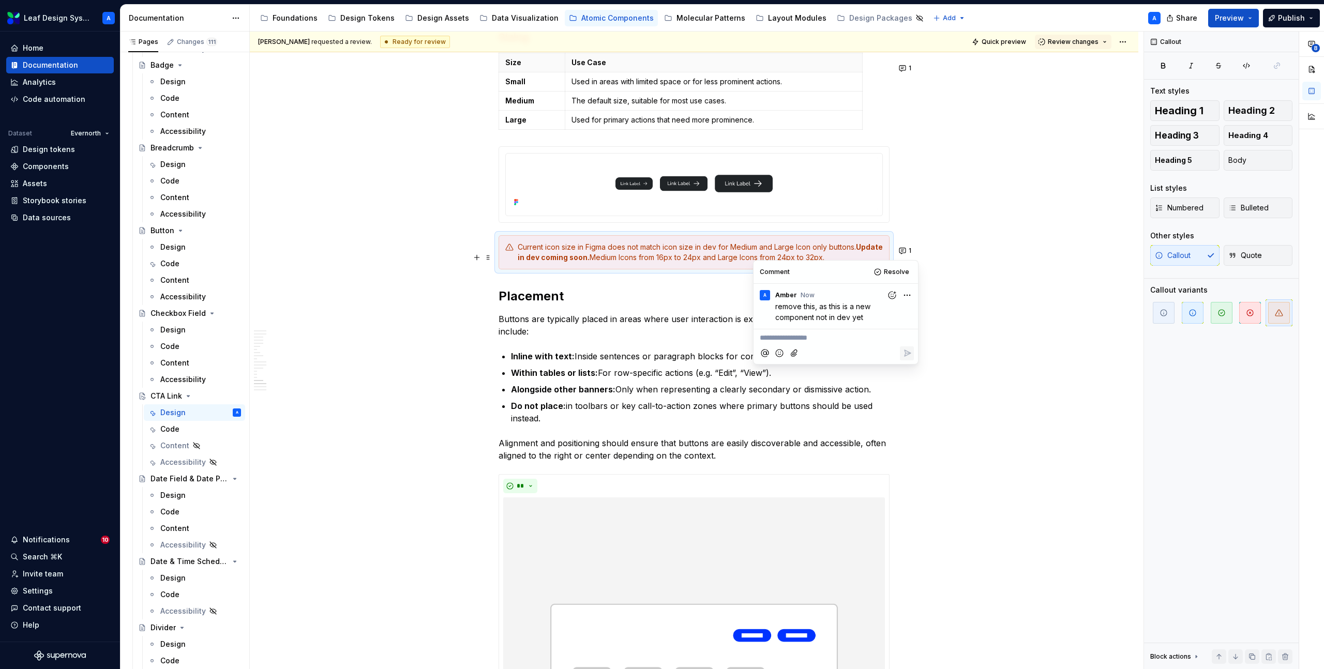
click at [630, 327] on p "Buttons are typically placed in areas where user interaction is expected. Commo…" at bounding box center [694, 325] width 391 height 25
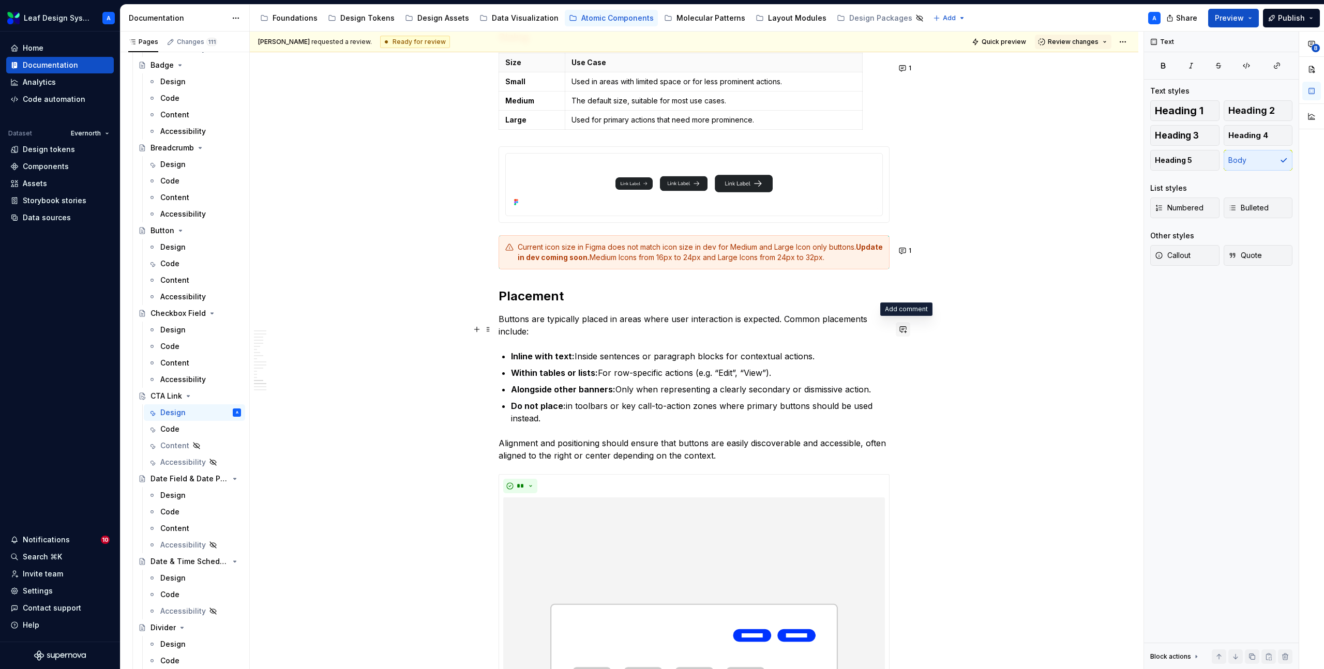
click at [904, 327] on button "button" at bounding box center [903, 329] width 14 height 14
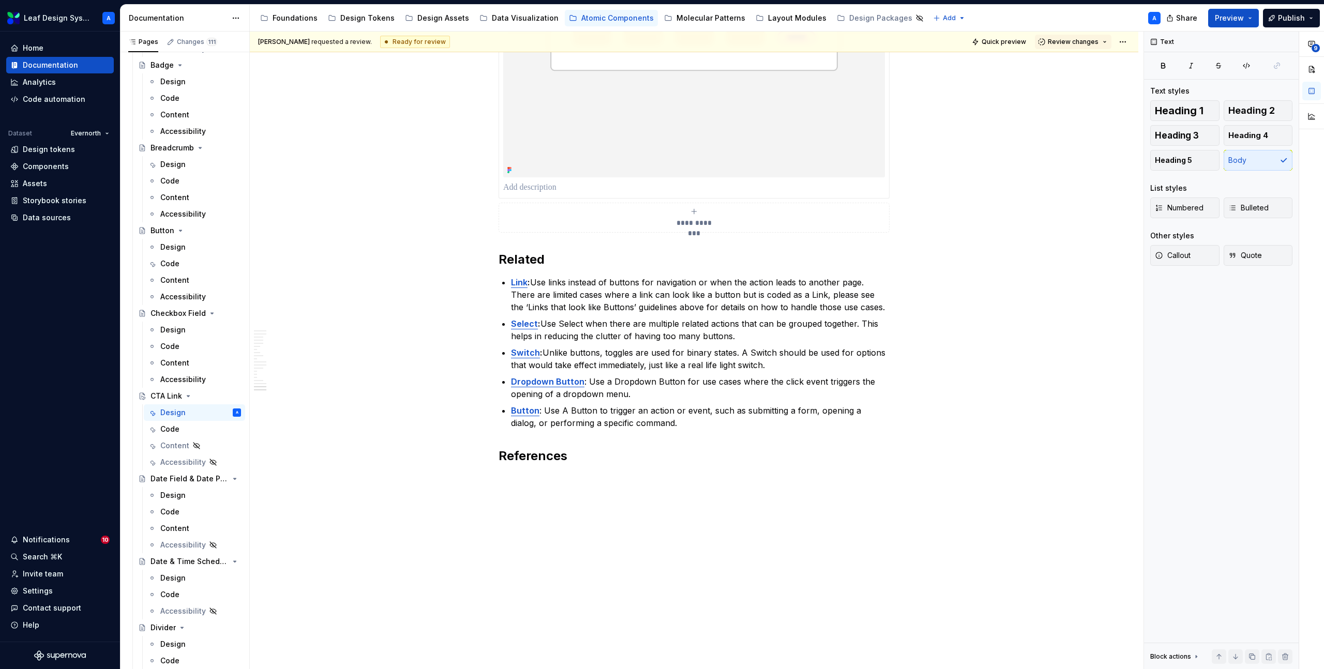
scroll to position [4354, 0]
click at [812, 304] on p "Link : Use links instead of buttons for navigation or when the action leads to …" at bounding box center [700, 291] width 379 height 37
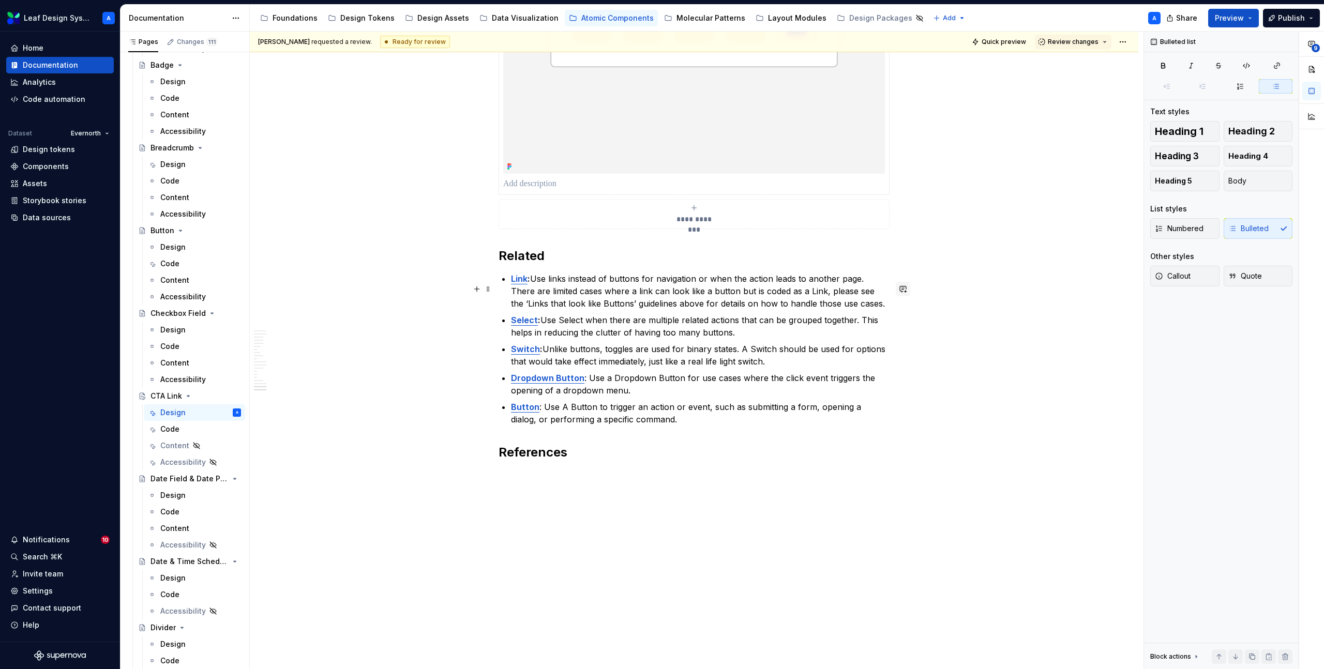
click at [906, 292] on button "button" at bounding box center [903, 289] width 14 height 14
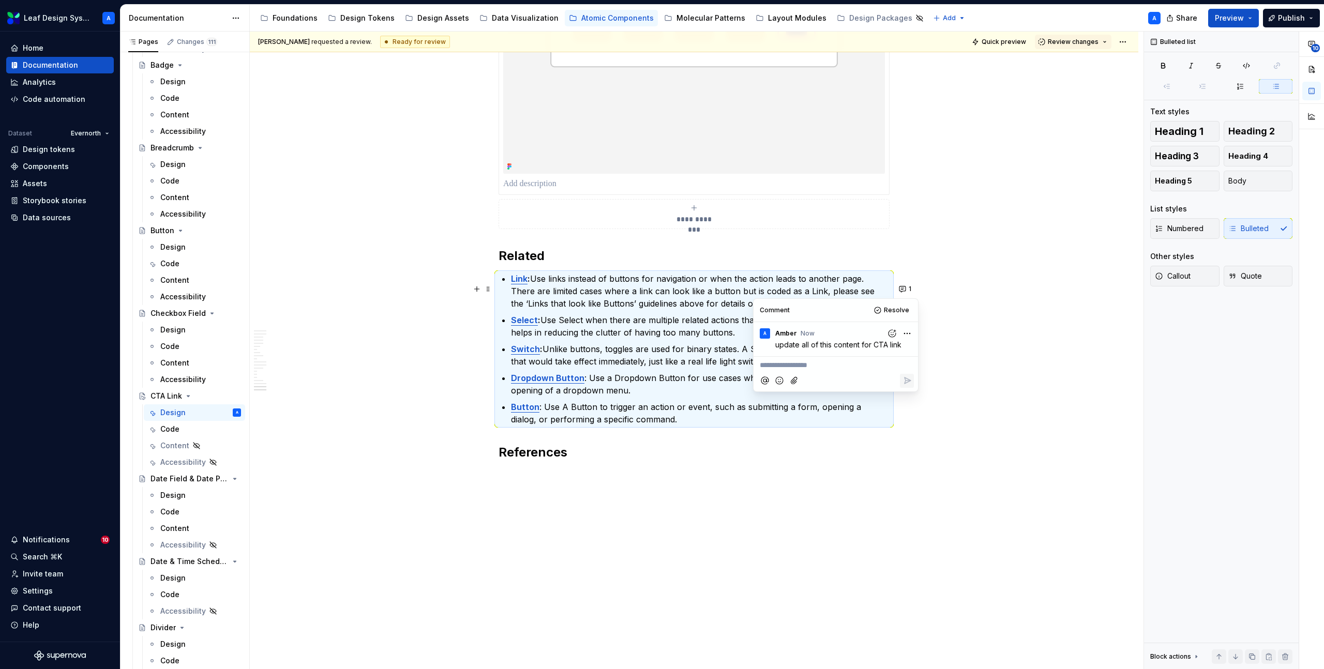
scroll to position [4368, 0]
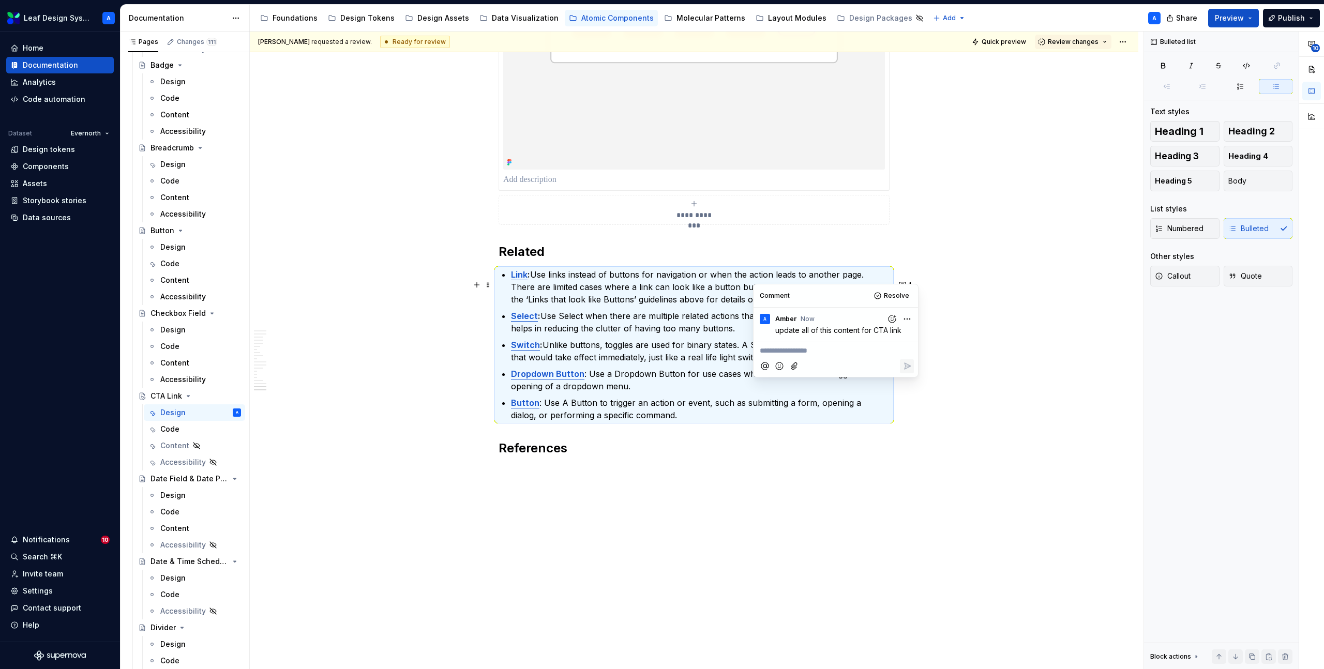
click at [756, 446] on h2 "References" at bounding box center [694, 448] width 391 height 17
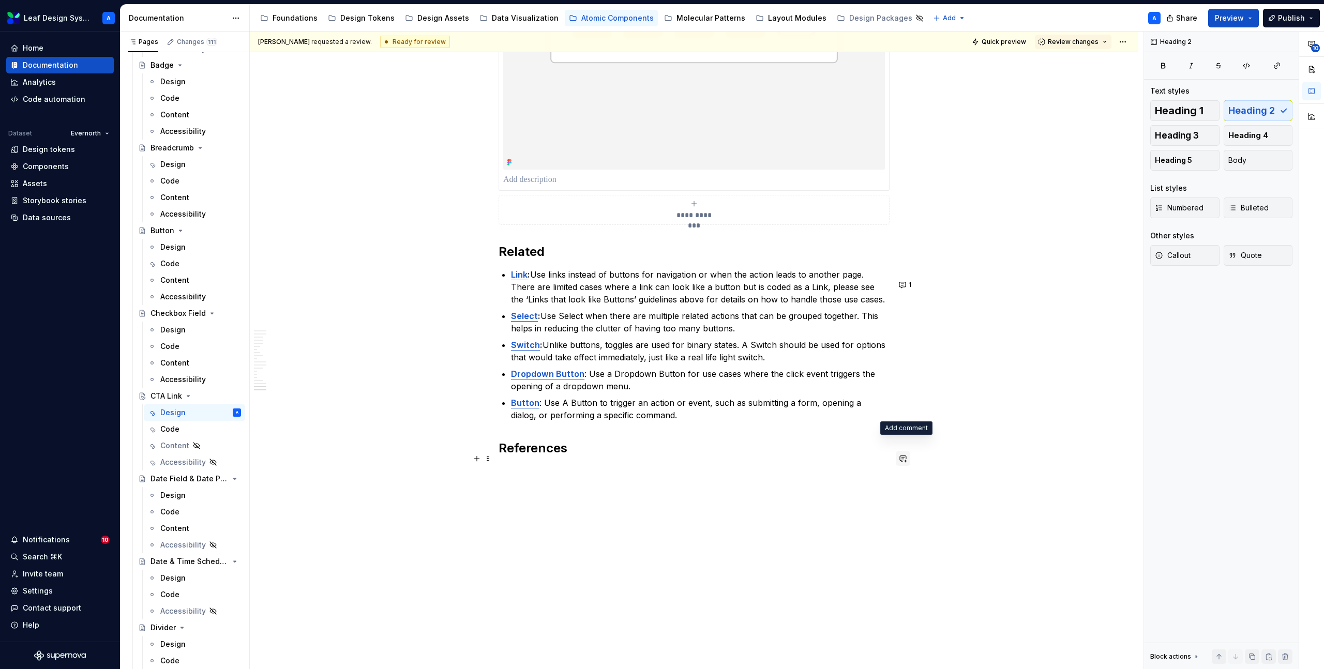
click at [906, 452] on button "button" at bounding box center [903, 459] width 14 height 14
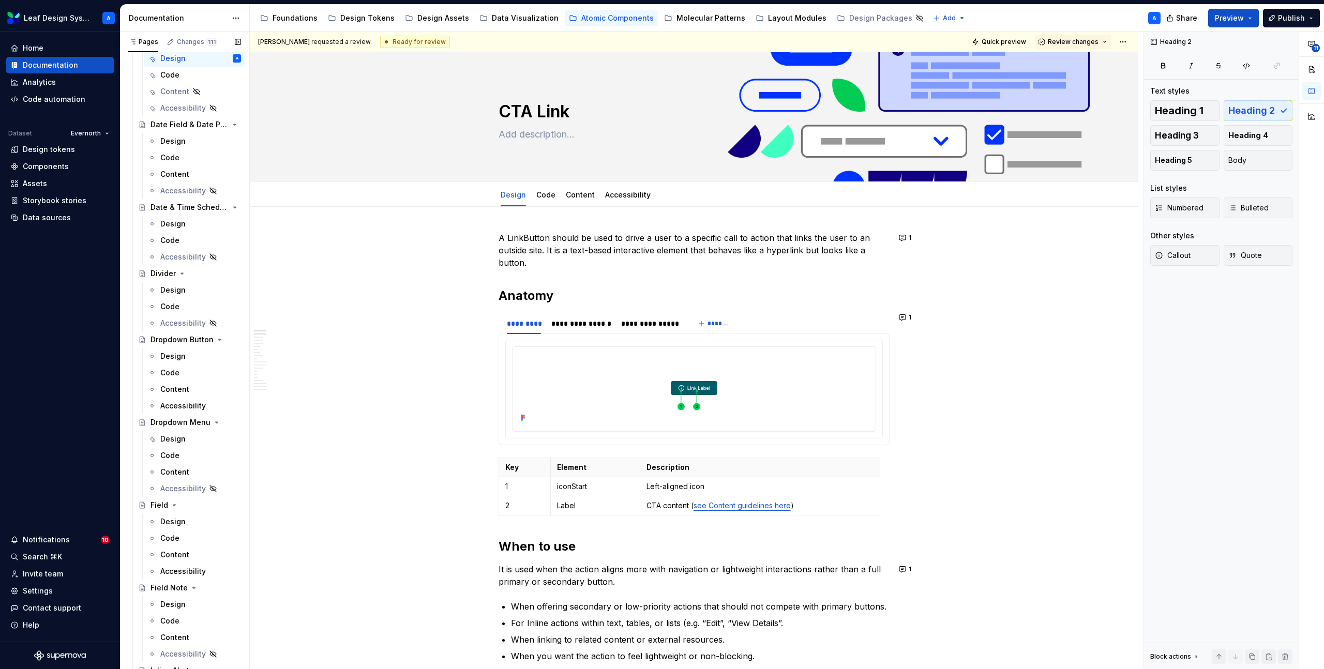
scroll to position [0, 0]
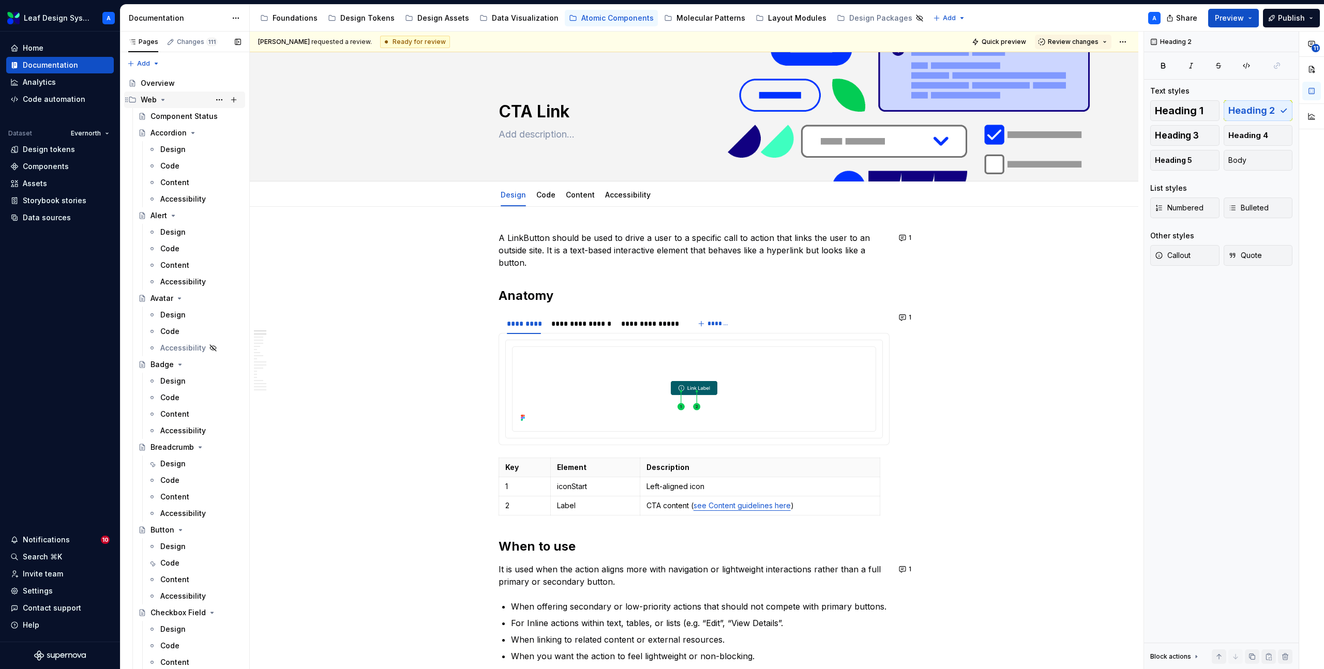
click at [163, 103] on icon "Page tree" at bounding box center [163, 100] width 8 height 8
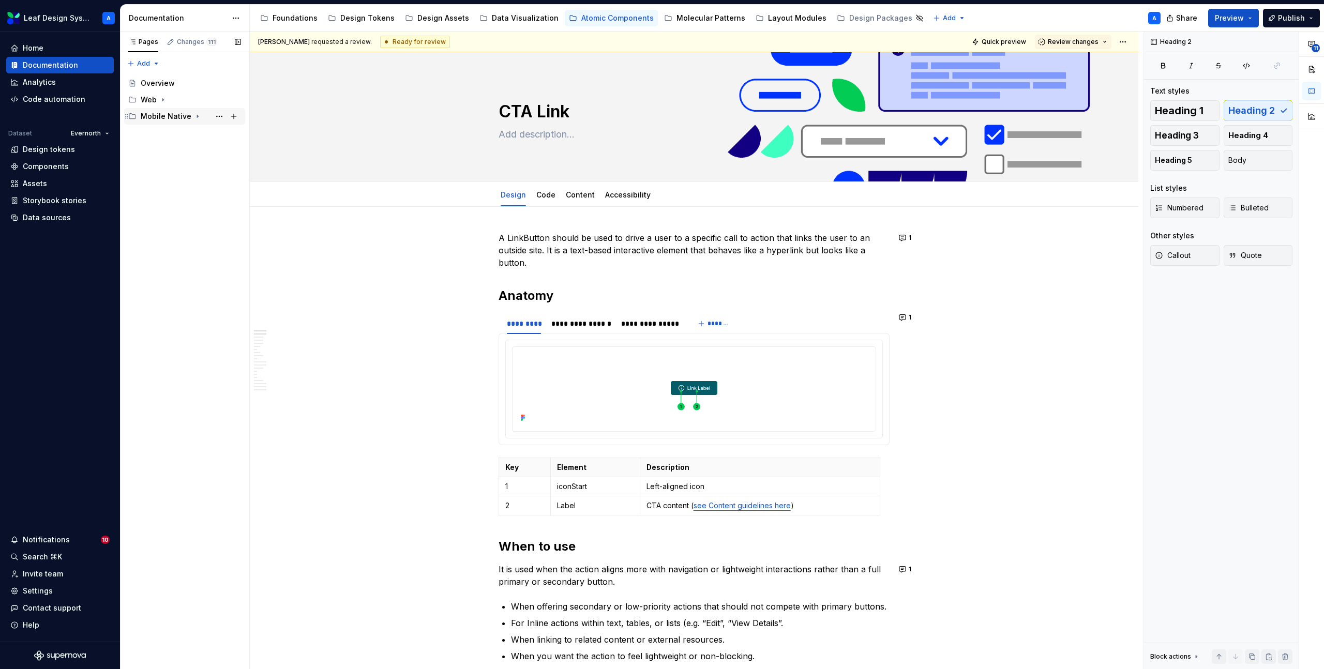
click at [193, 118] on icon "Page tree" at bounding box center [197, 116] width 8 height 8
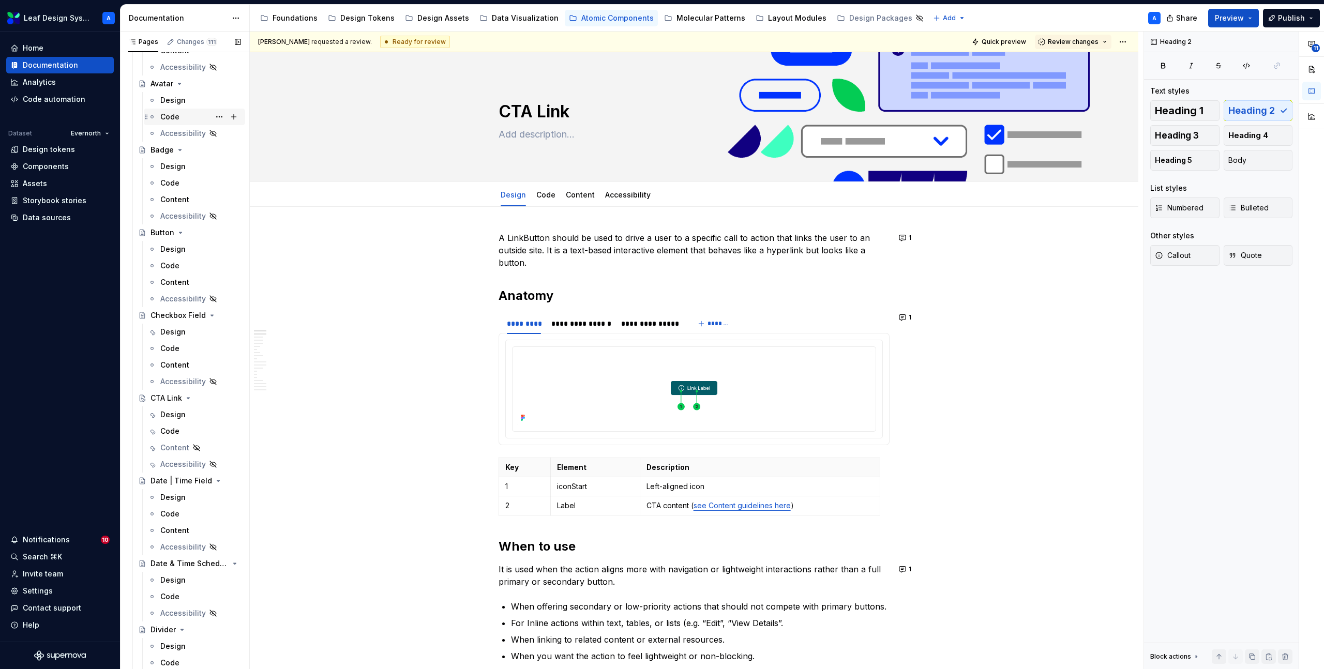
scroll to position [246, 0]
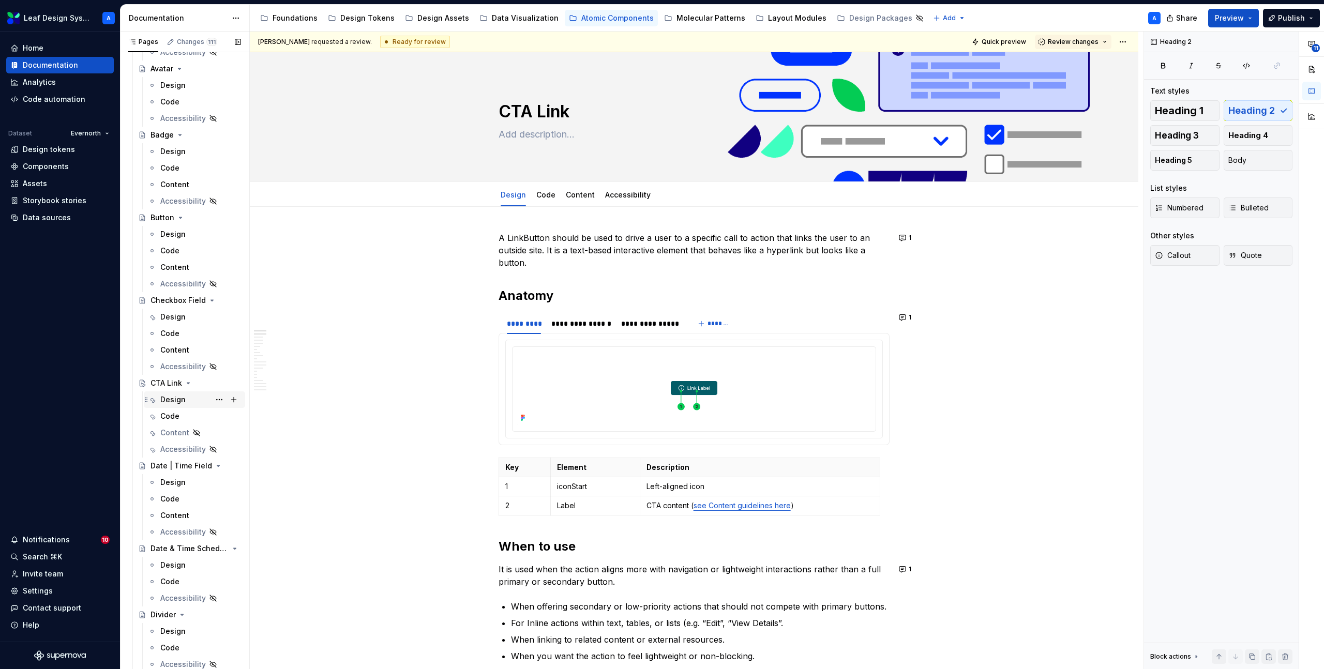
click at [170, 397] on div "Design" at bounding box center [172, 400] width 25 height 10
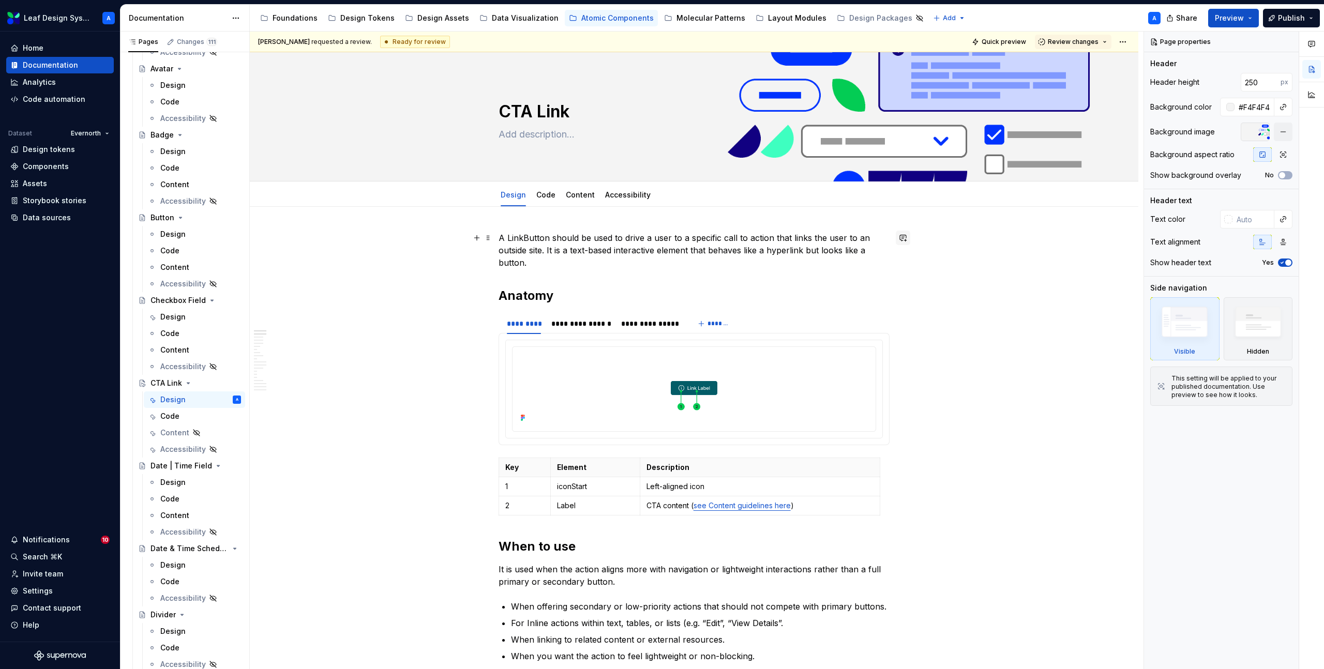
type textarea "*"
click at [905, 235] on button "button" at bounding box center [903, 238] width 14 height 14
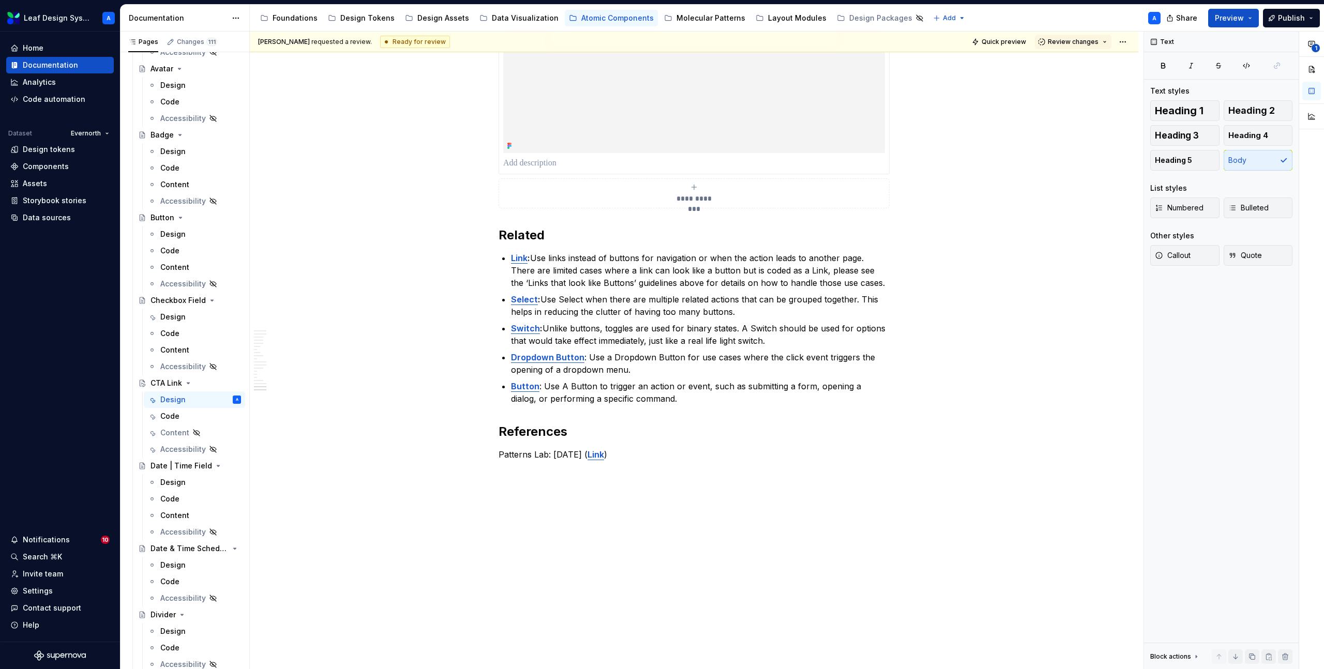
scroll to position [4389, 0]
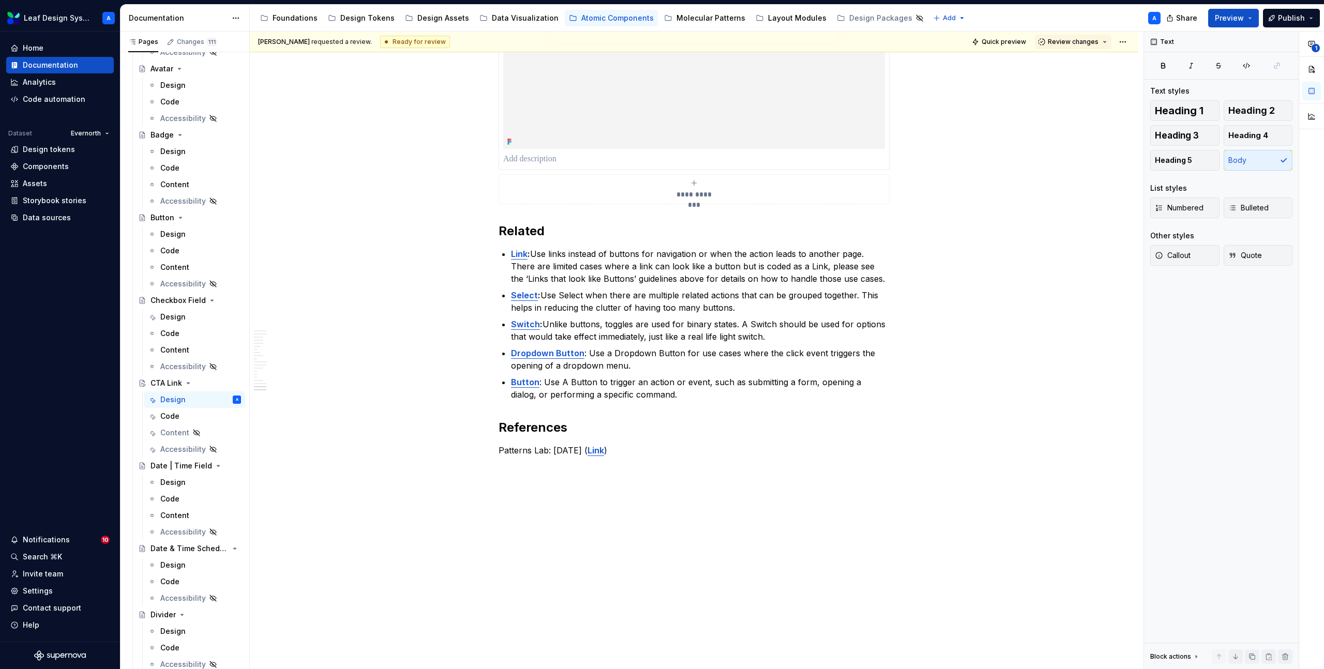
click at [527, 382] on strong "Button" at bounding box center [525, 382] width 28 height 10
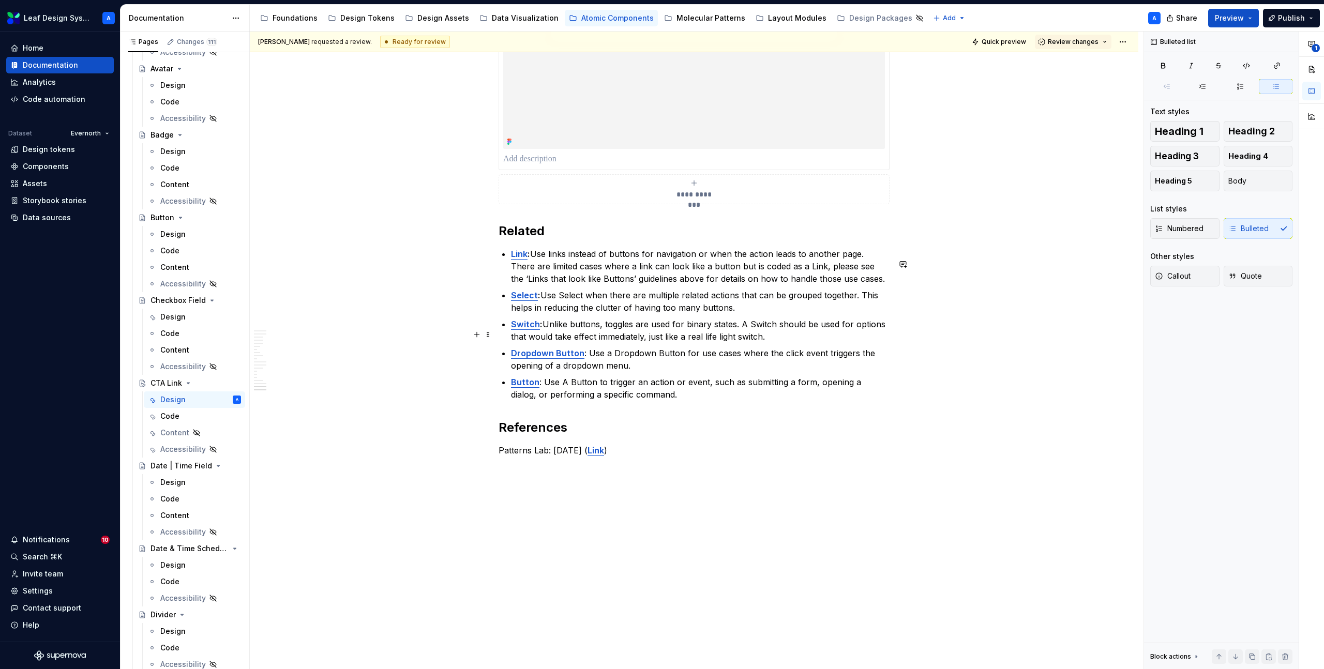
click at [592, 327] on p "Switch : Unlike buttons, toggles are used for binary states. A Switch should be…" at bounding box center [700, 330] width 379 height 25
click at [905, 454] on button "button" at bounding box center [903, 461] width 14 height 14
type textarea "*"
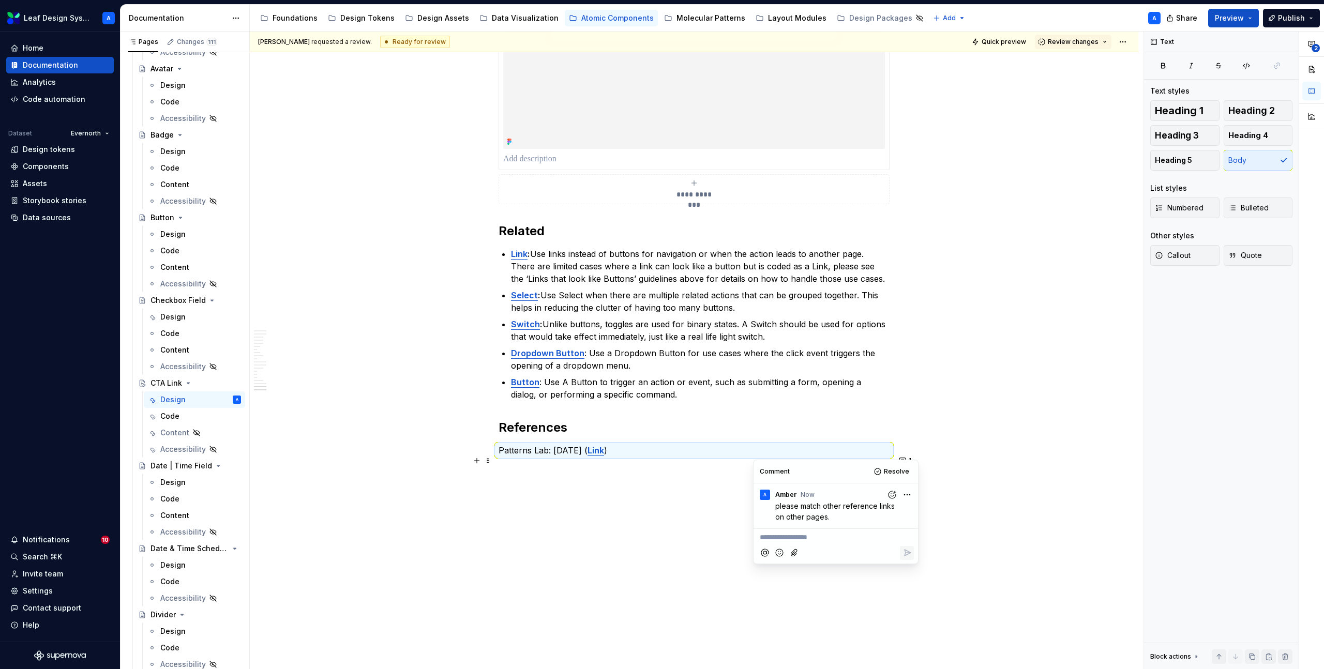
click at [888, 258] on p "Link : Use links instead of buttons for navigation or when the action leads to …" at bounding box center [700, 266] width 379 height 37
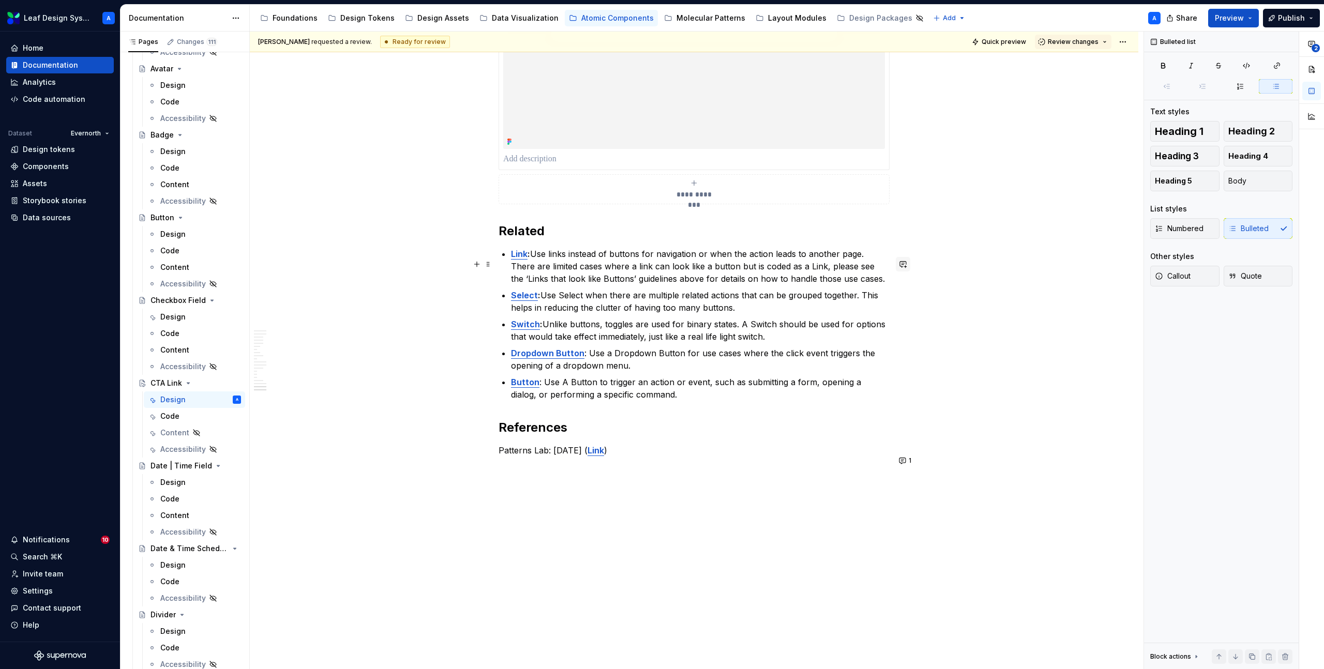
click at [906, 257] on button "button" at bounding box center [903, 264] width 14 height 14
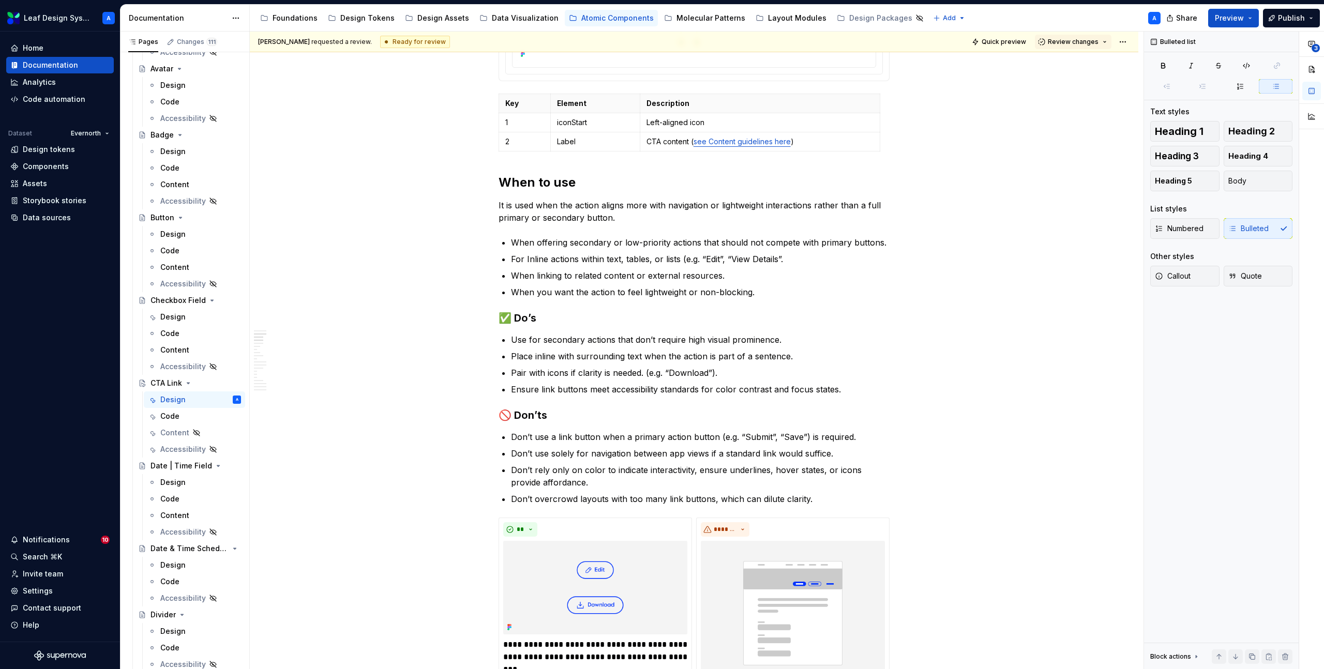
scroll to position [0, 0]
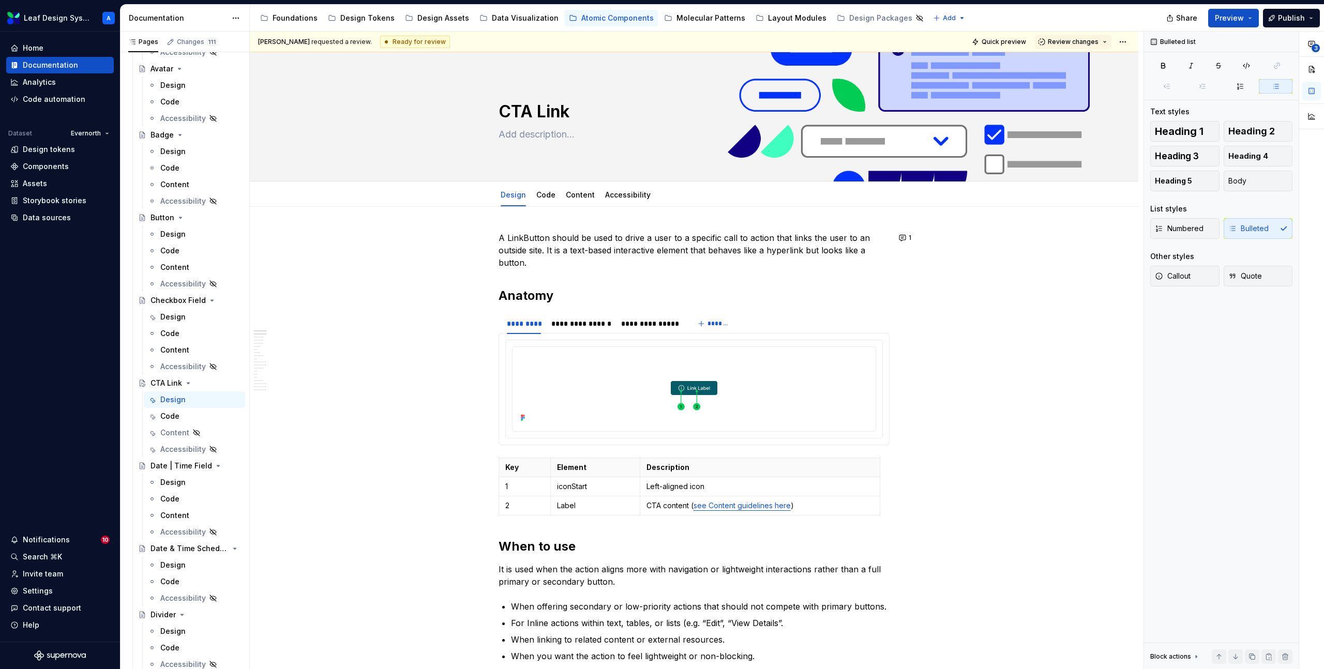
type textarea "*"
